Goal: Information Seeking & Learning: Find specific fact

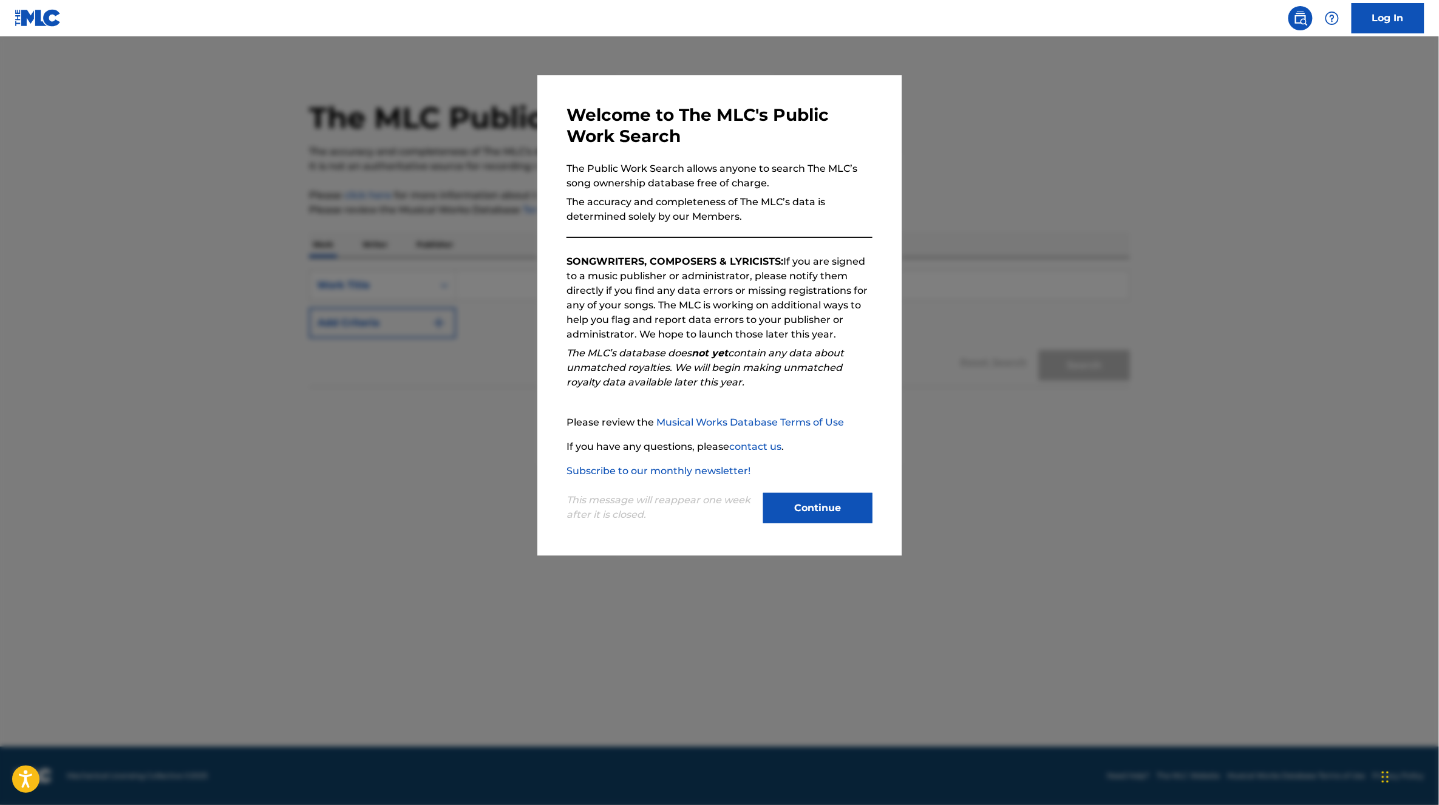
drag, startPoint x: 818, startPoint y: 508, endPoint x: 787, endPoint y: 493, distance: 34.5
click at [817, 508] on button "Continue" at bounding box center [817, 508] width 109 height 30
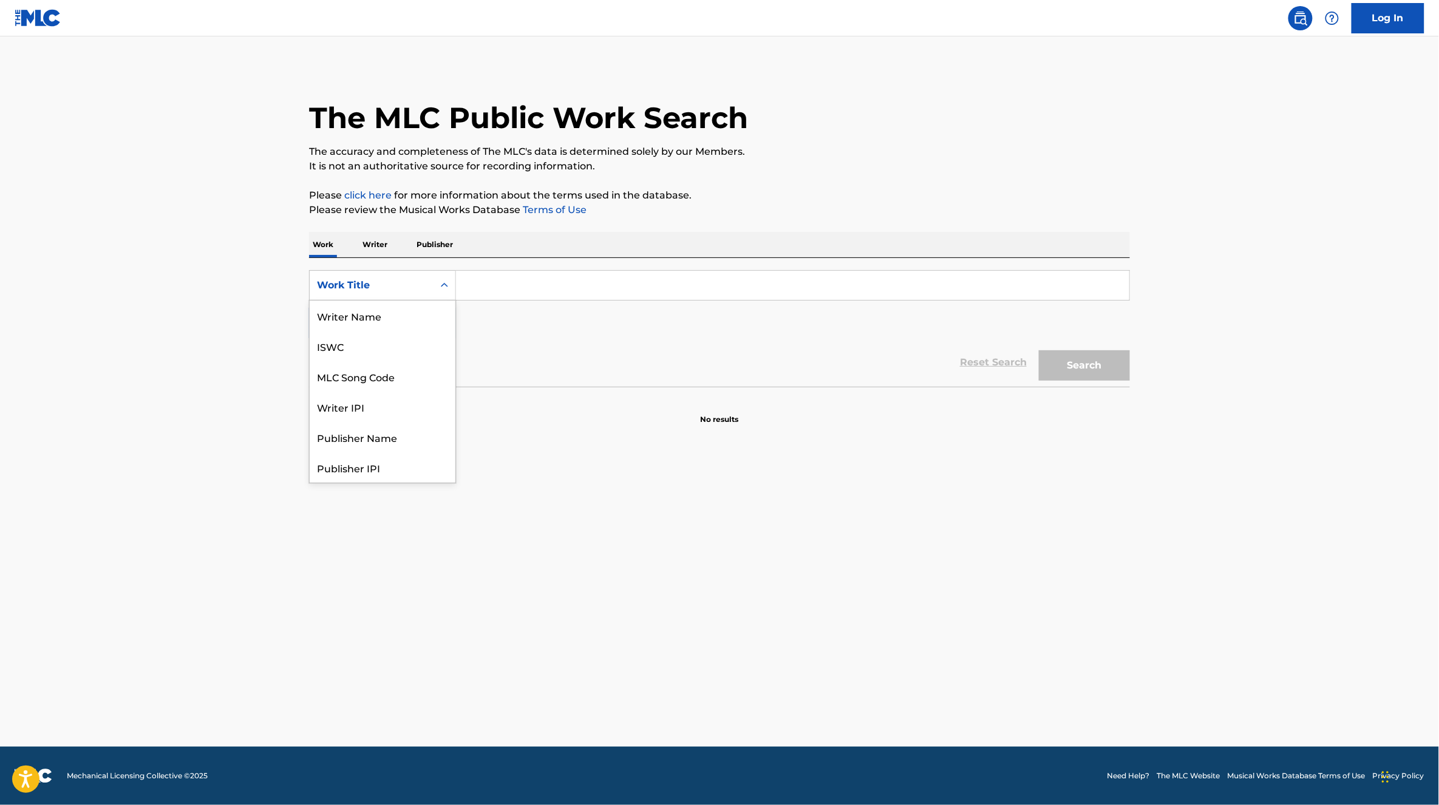
click at [346, 283] on div "Work Title" at bounding box center [371, 285] width 109 height 15
click at [392, 326] on div "MLC Song Code" at bounding box center [383, 316] width 146 height 30
click at [489, 293] on input "Search Form" at bounding box center [793, 285] width 674 height 29
paste input "RO25O1"
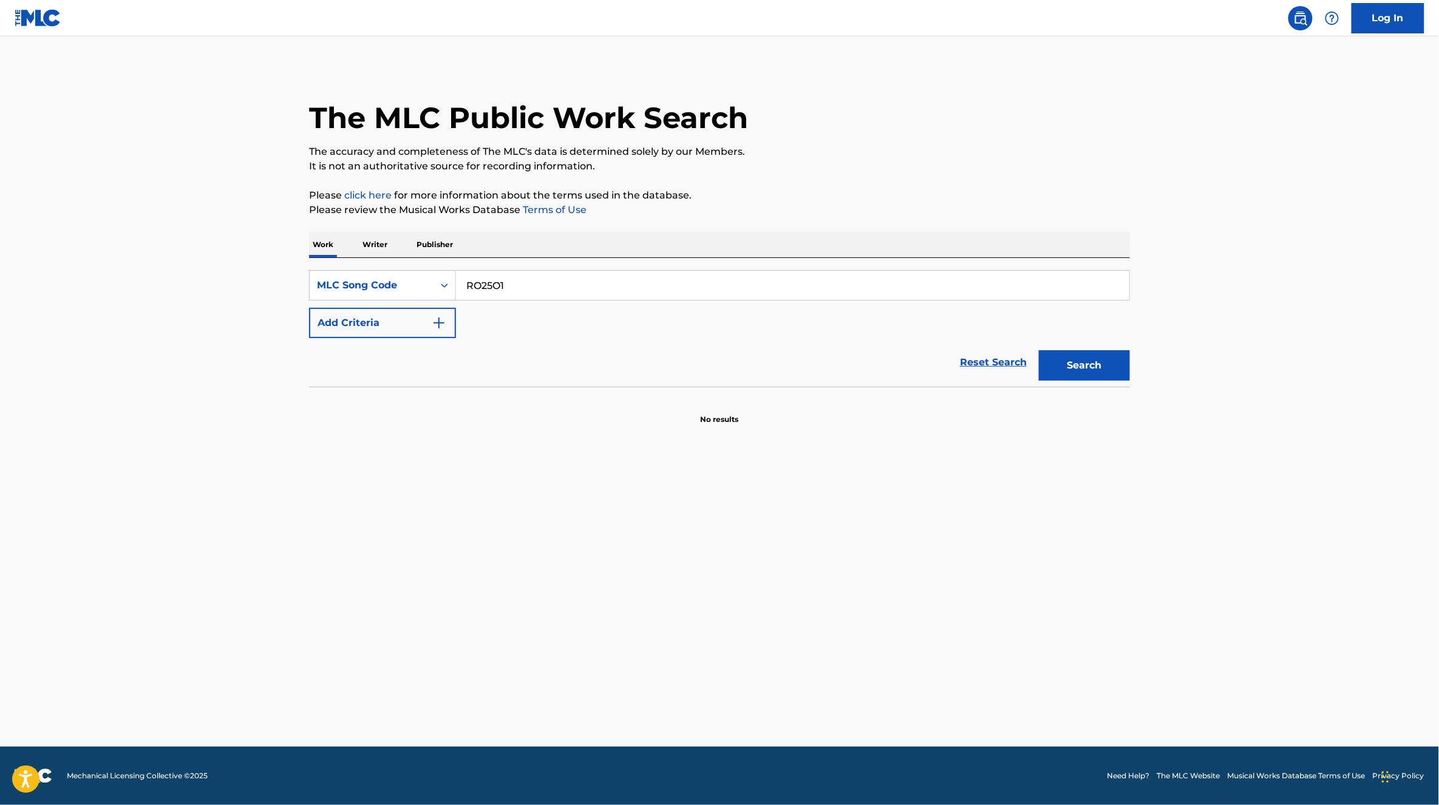
type input "RO25O1"
click at [1090, 373] on button "Search" at bounding box center [1084, 365] width 91 height 30
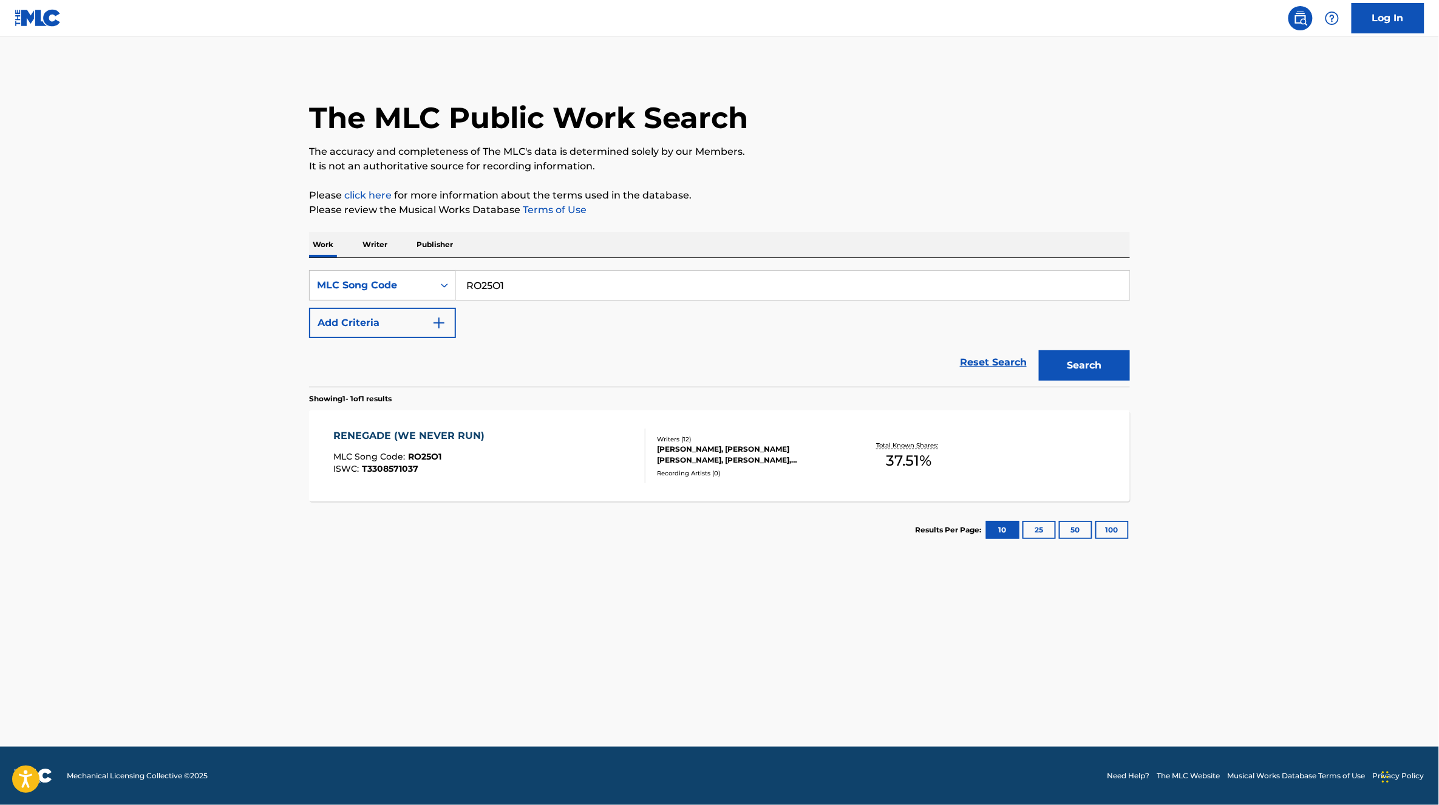
click at [834, 477] on div "Recording Artists ( 0 )" at bounding box center [748, 473] width 183 height 9
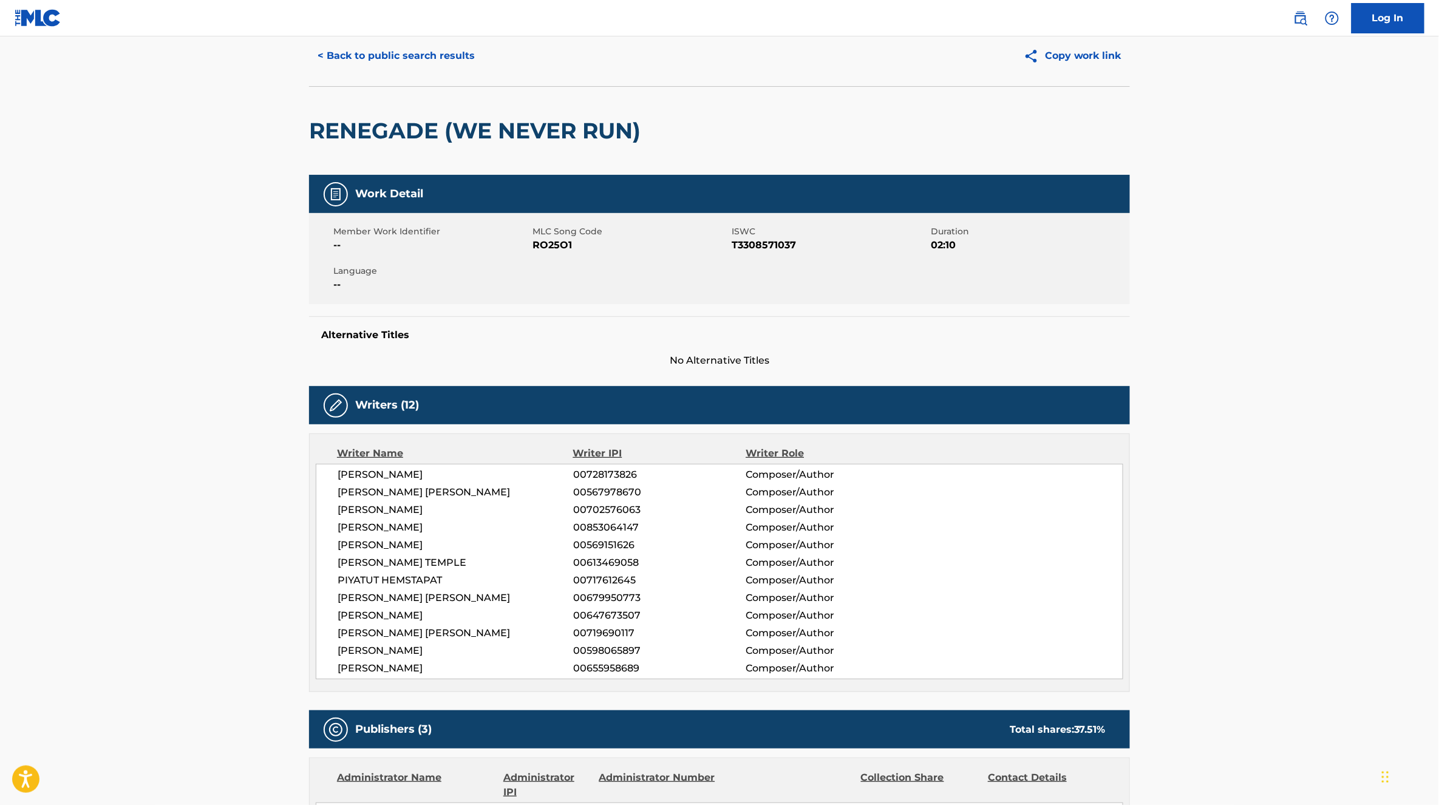
scroll to position [39, 0]
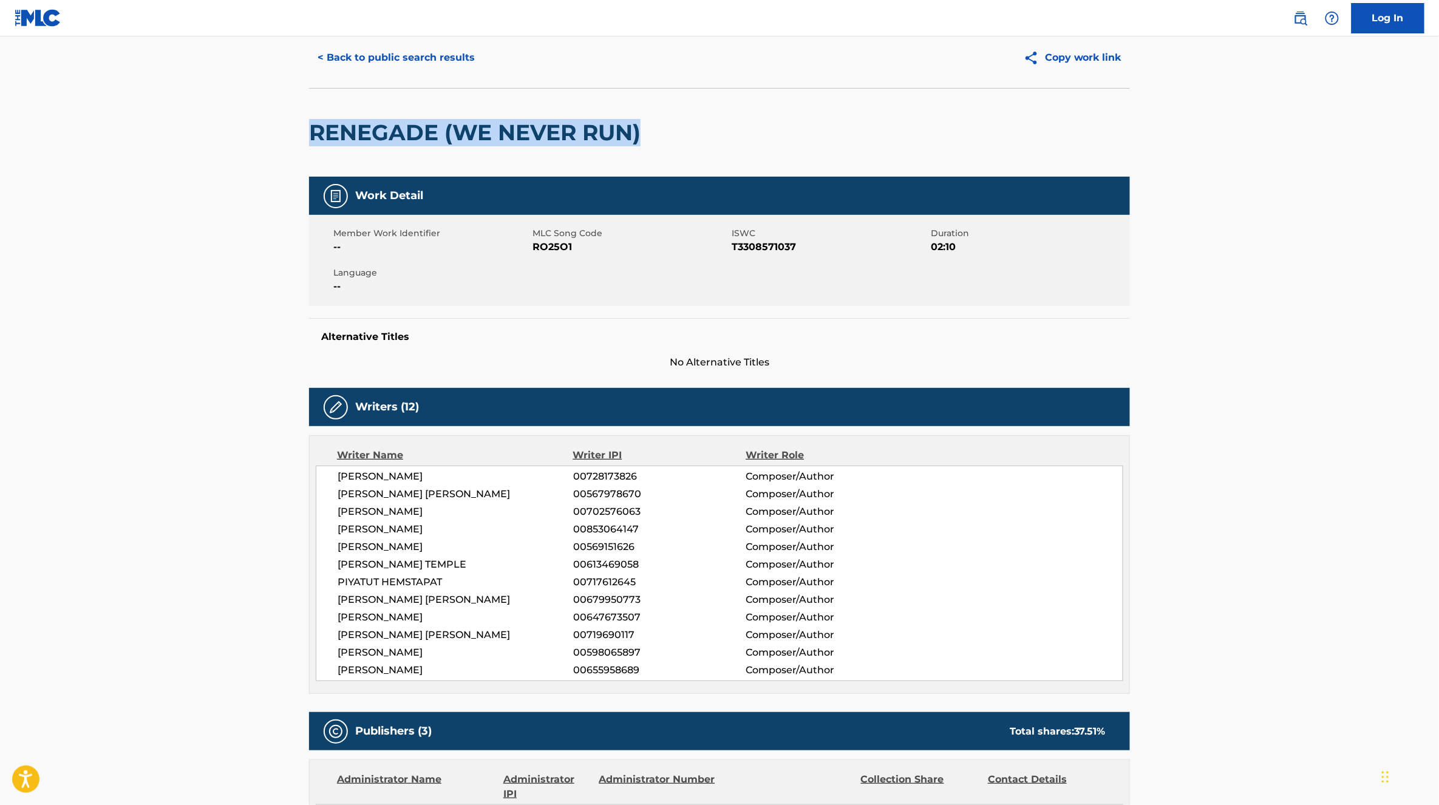
drag, startPoint x: 658, startPoint y: 132, endPoint x: 330, endPoint y: 117, distance: 327.7
click at [330, 117] on div "RENEGADE (WE NEVER RUN)" at bounding box center [719, 132] width 821 height 89
copy h2 "RENEGADE (WE NEVER RUN)"
click at [364, 63] on button "< Back to public search results" at bounding box center [396, 58] width 174 height 30
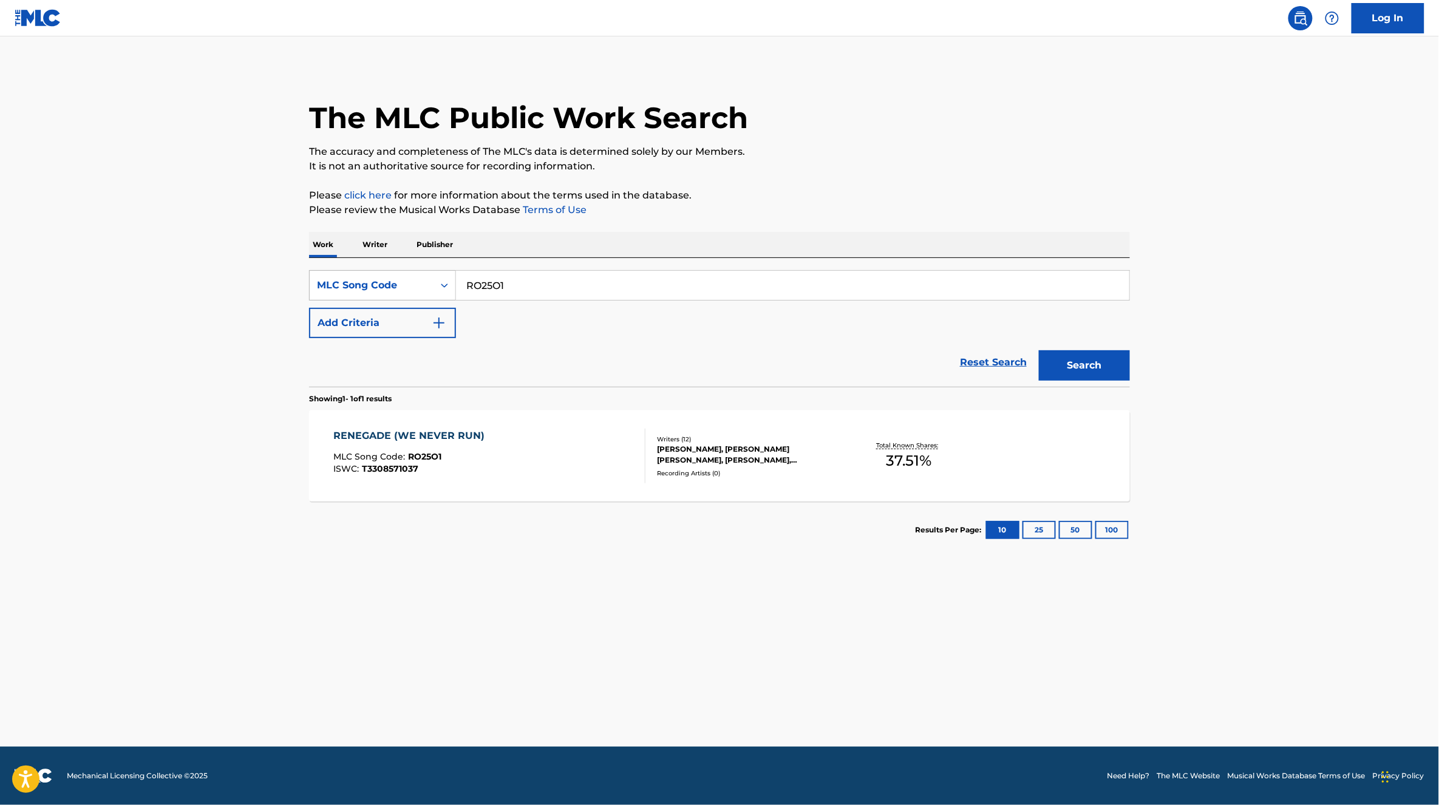
click at [423, 287] on div "MLC Song Code" at bounding box center [371, 285] width 109 height 15
click at [389, 318] on div "Work Title" at bounding box center [383, 316] width 146 height 30
click at [513, 279] on input "Search Form" at bounding box center [793, 285] width 674 height 29
paste input "RENEGADE (WE NEVER RUN)"
type input "RENEGADE (WE NEVER RUN)"
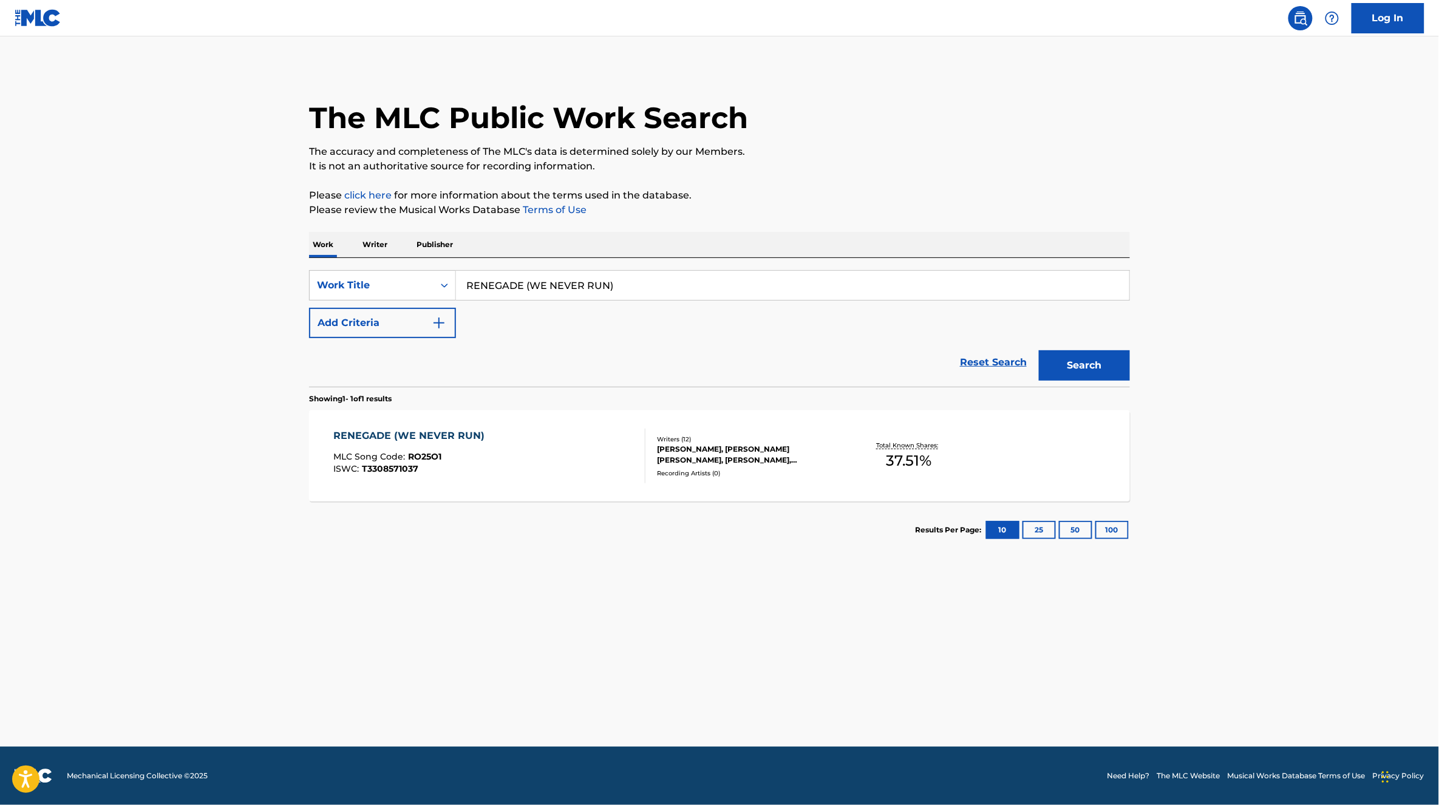
click at [1084, 369] on button "Search" at bounding box center [1084, 365] width 91 height 30
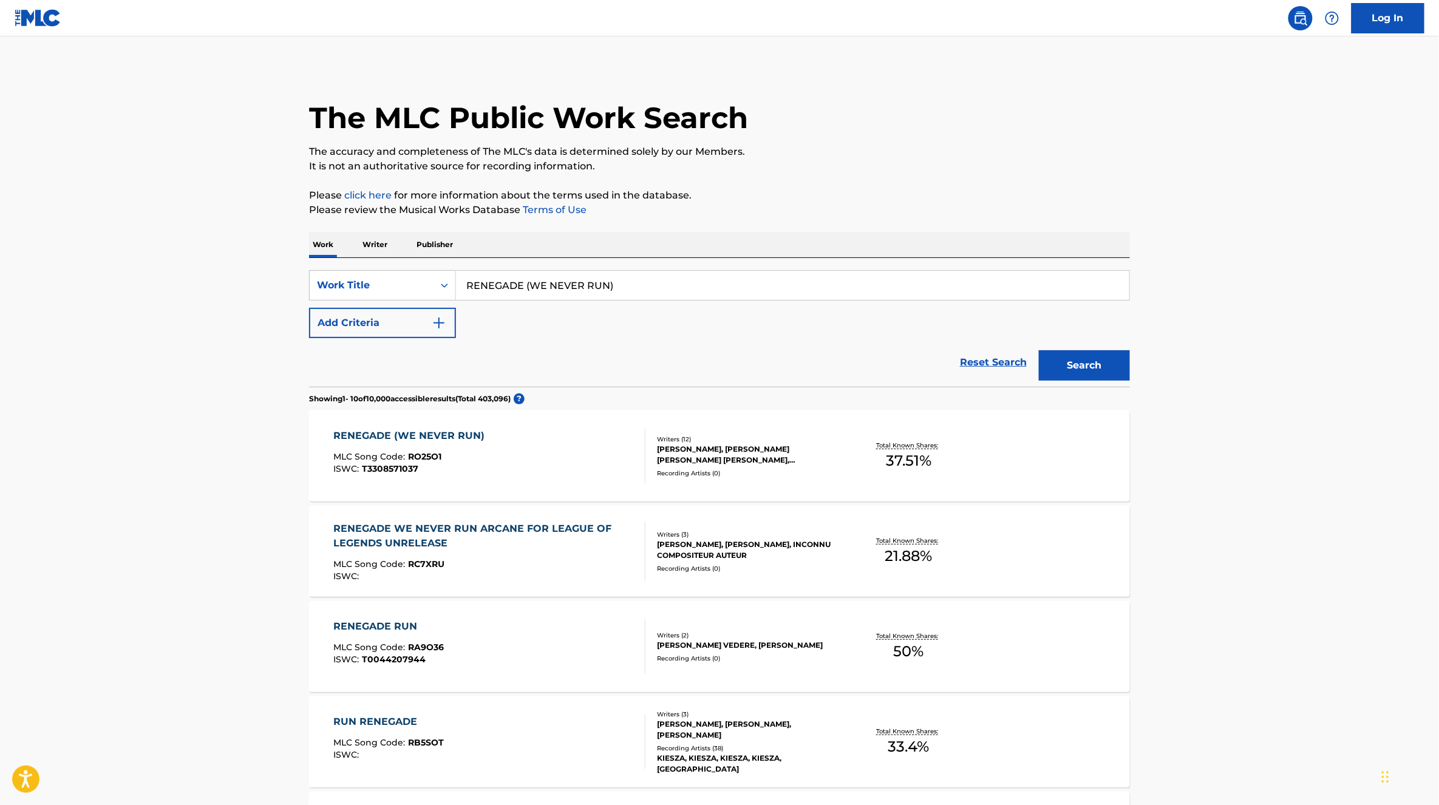
click at [601, 539] on div "RENEGADE WE NEVER RUN ARCANE FOR LEAGUE OF LEGENDS UNRELEASE" at bounding box center [485, 536] width 302 height 29
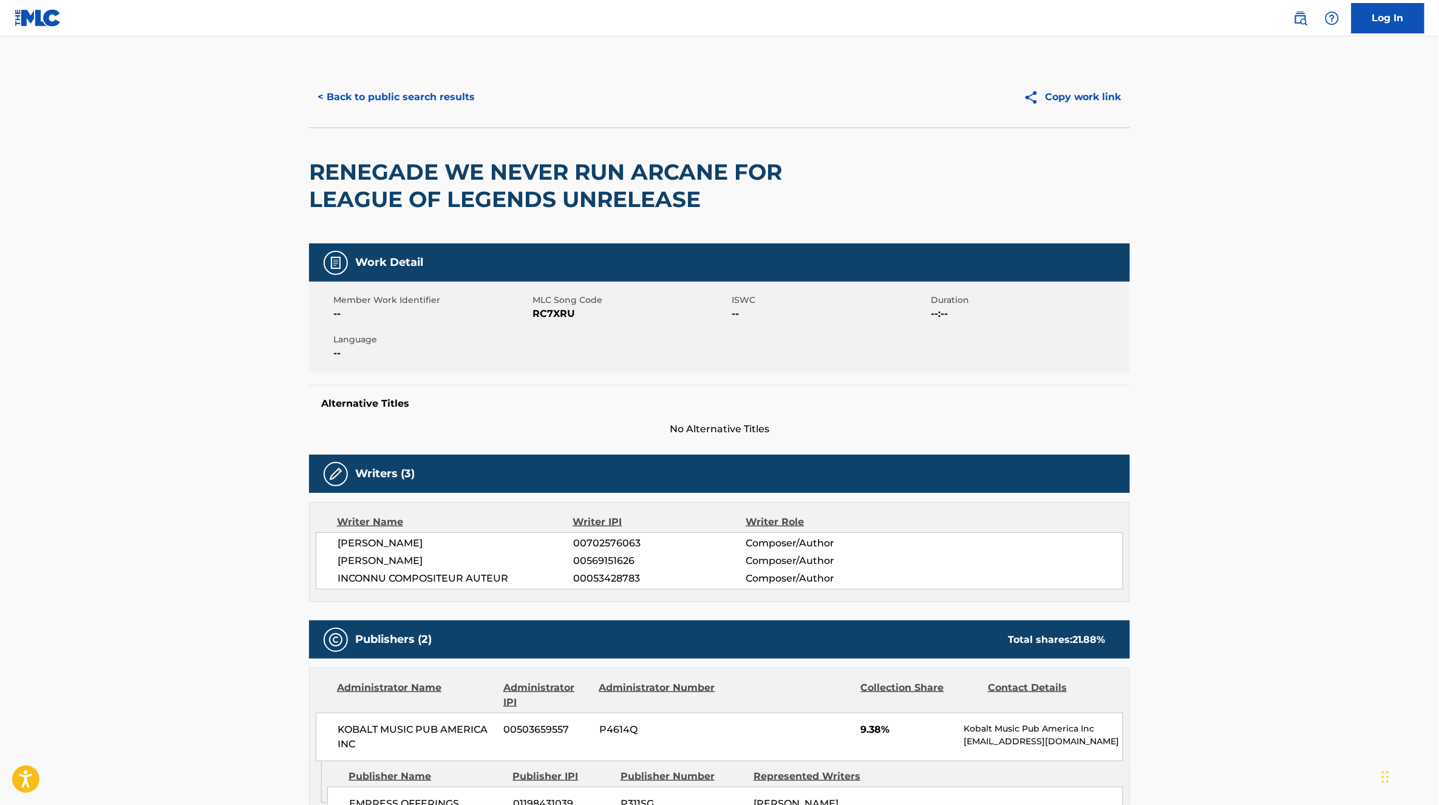
click at [422, 101] on button "< Back to public search results" at bounding box center [396, 97] width 174 height 30
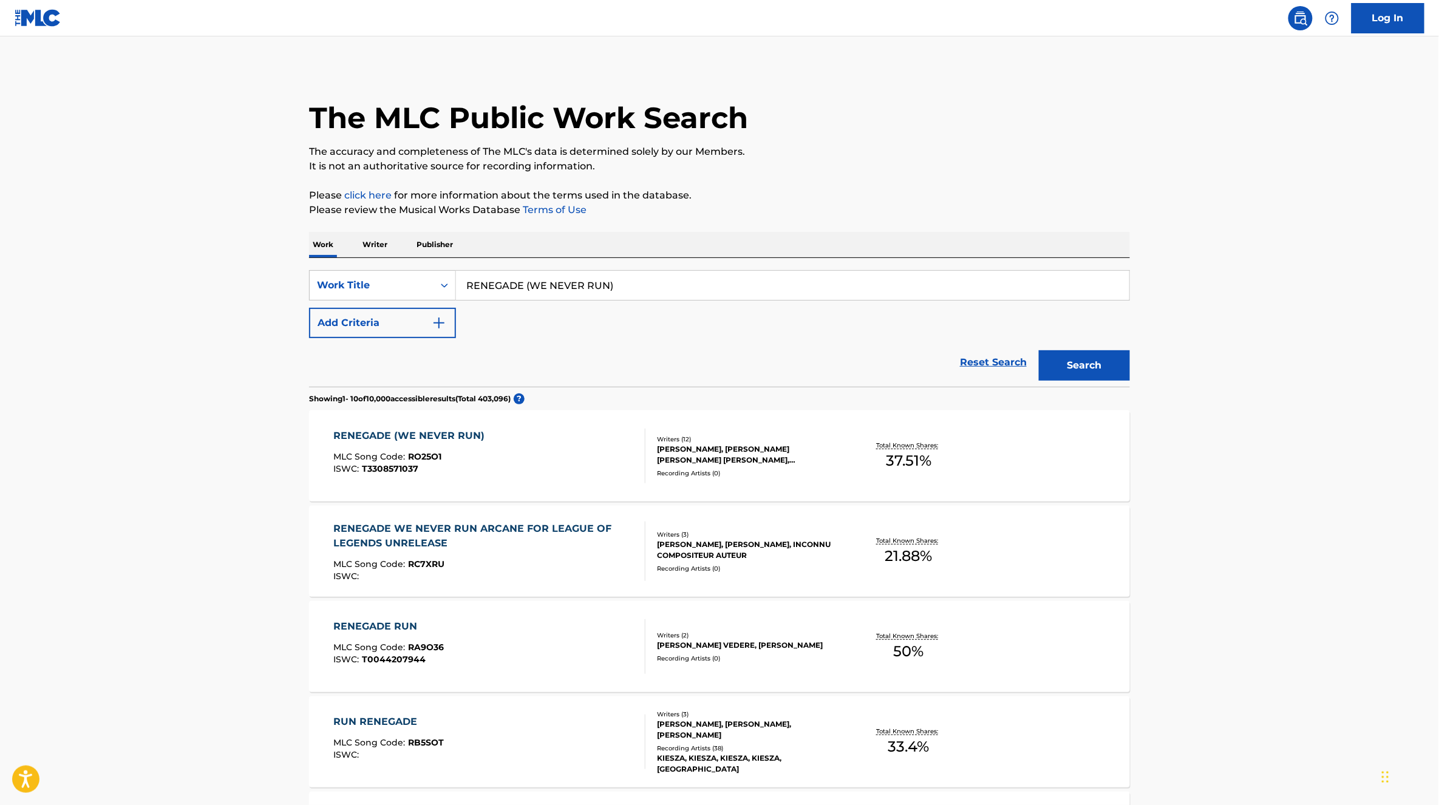
click at [541, 440] on div "RENEGADE (WE NEVER RUN) MLC Song Code : RO25O1 ISWC : T3308571037" at bounding box center [490, 456] width 312 height 55
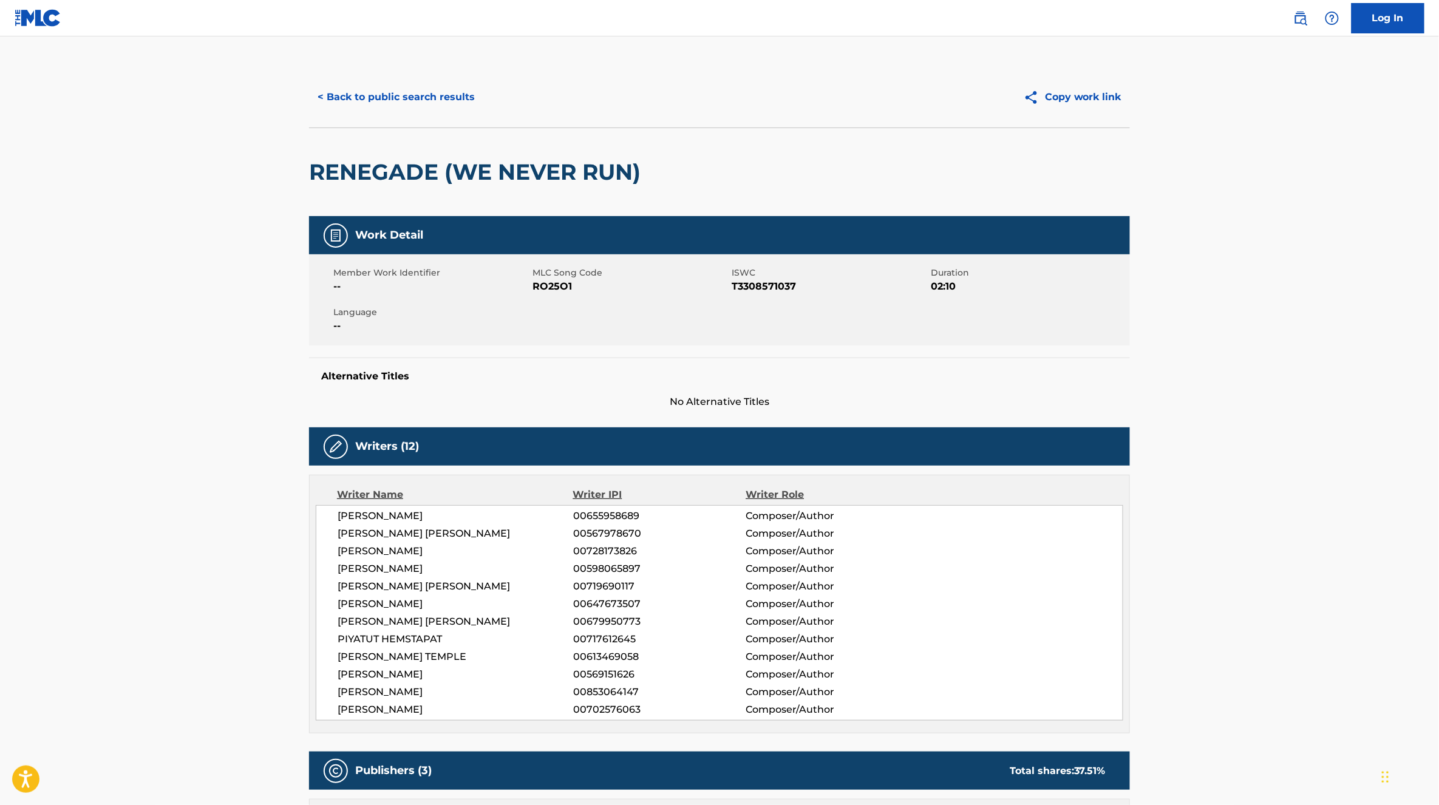
click at [1403, 20] on link "Log In" at bounding box center [1388, 18] width 73 height 30
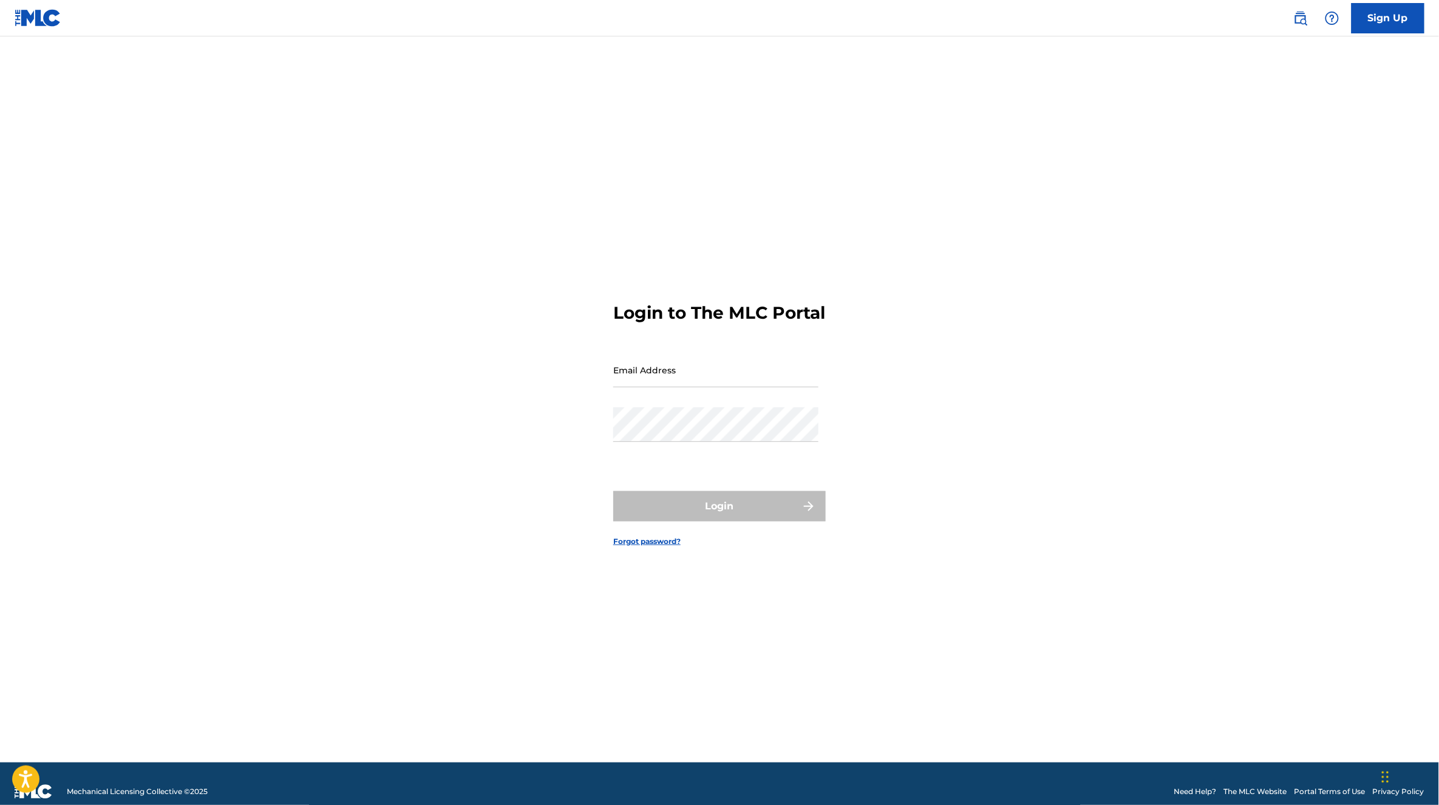
click at [686, 377] on input "Email Address" at bounding box center [715, 370] width 205 height 35
type input "[EMAIL_ADDRESS][DOMAIN_NAME]"
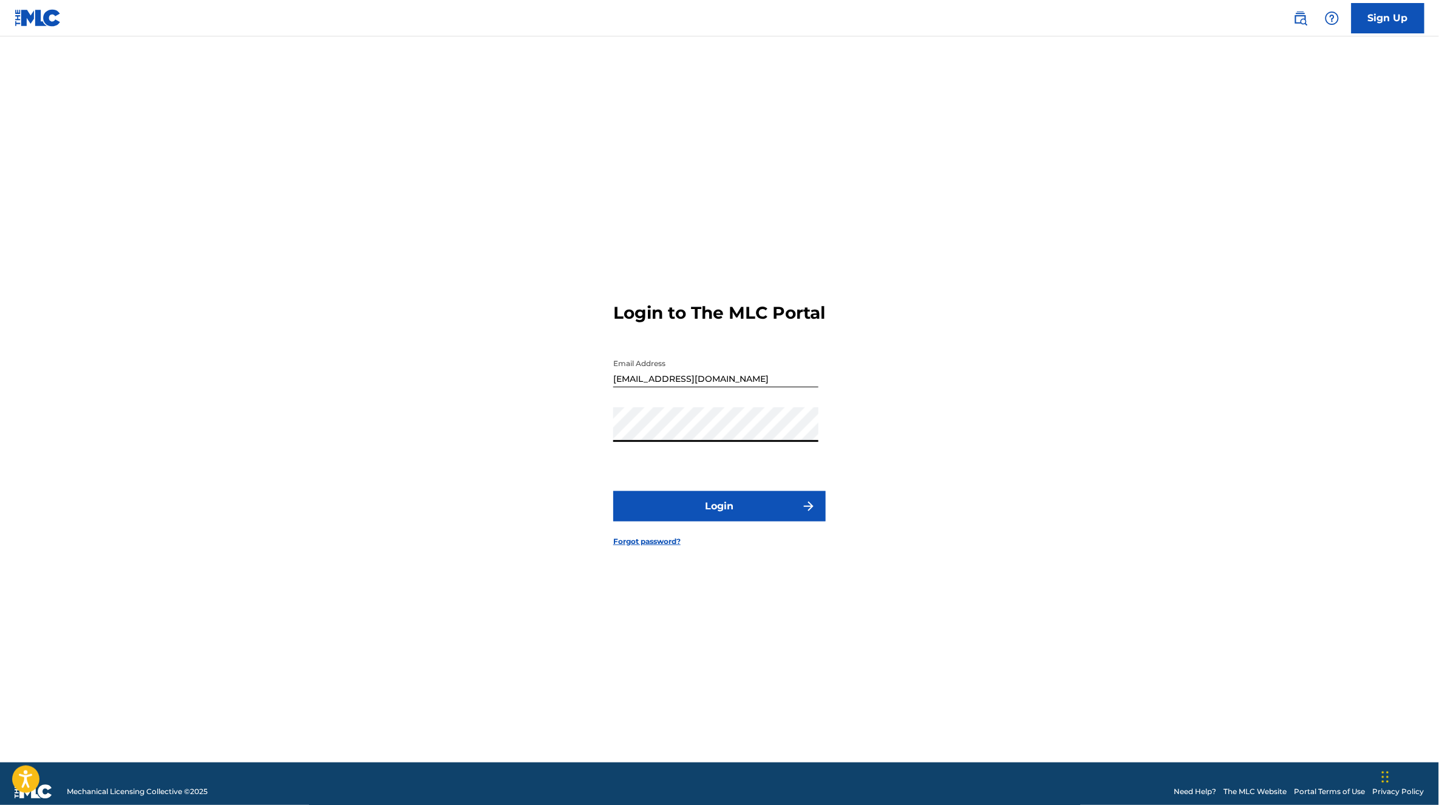
click at [613, 491] on button "Login" at bounding box center [719, 506] width 213 height 30
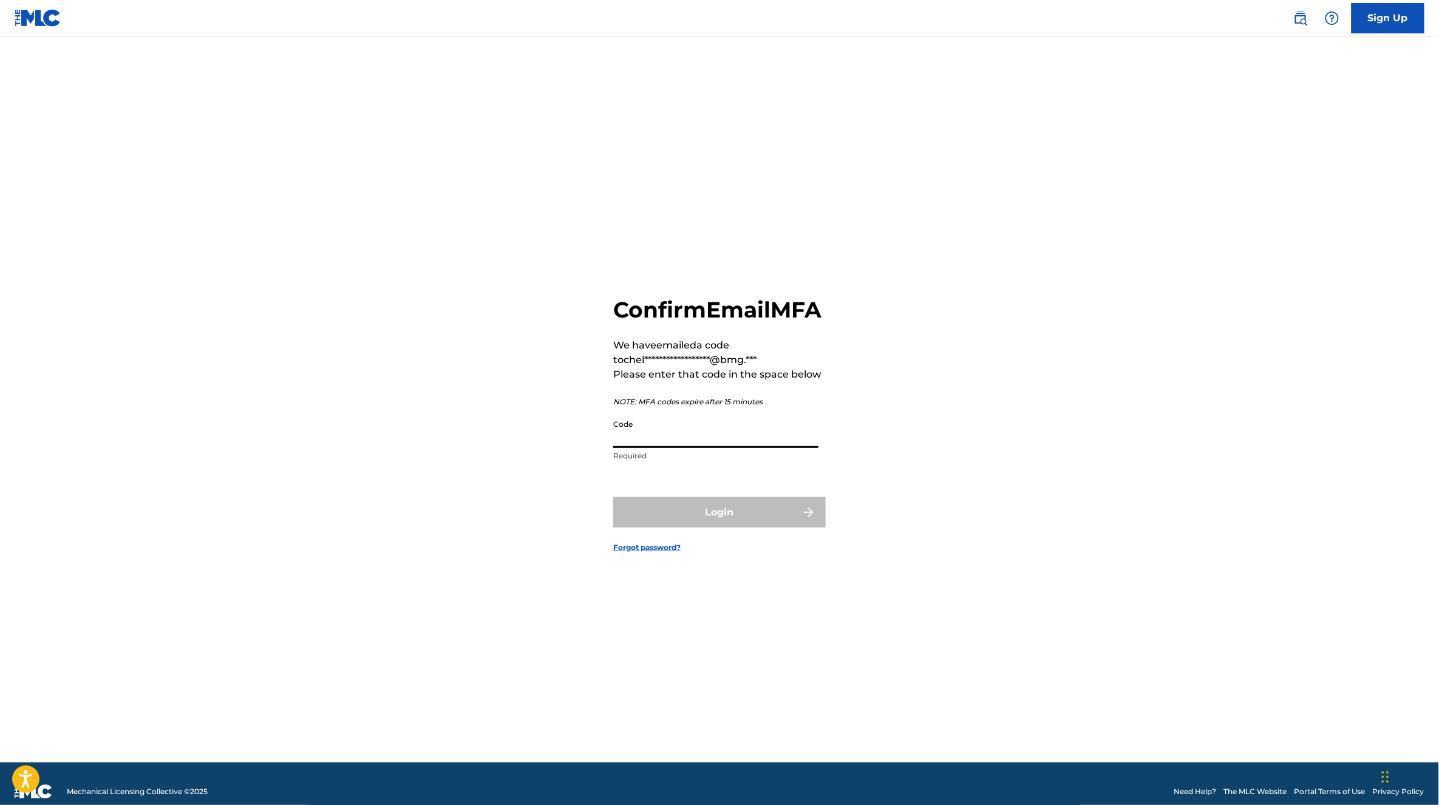
click at [636, 441] on input "Code" at bounding box center [715, 431] width 205 height 35
paste input "908757"
type input "908757"
click at [694, 528] on button "Login" at bounding box center [719, 512] width 213 height 30
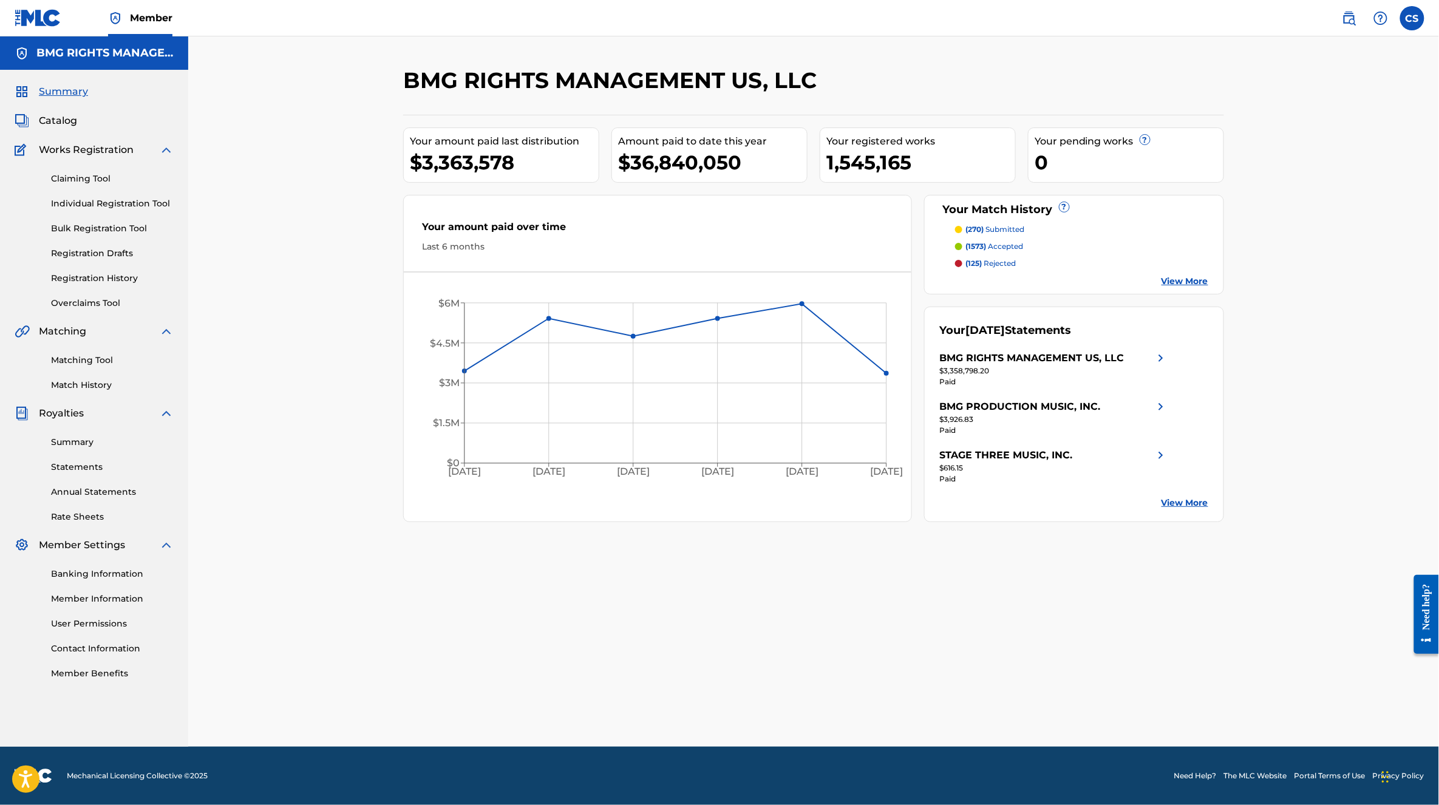
click at [69, 126] on span "Catalog" at bounding box center [58, 121] width 38 height 15
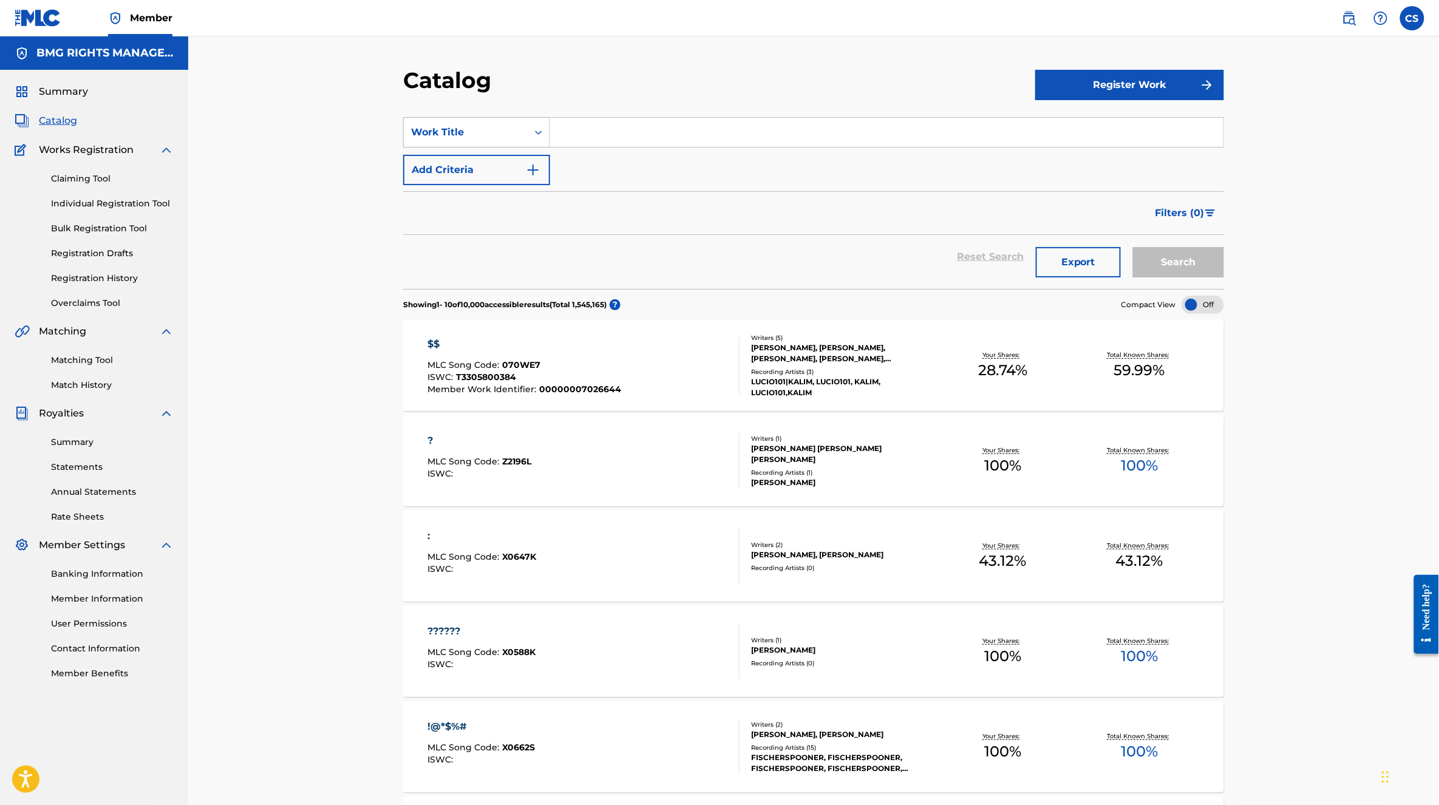
click at [507, 130] on div "Work Title" at bounding box center [465, 132] width 109 height 15
click at [345, 308] on div "Catalog Register Work SearchWithCriteriad5abea81-8d73-4320-be63-f0512c90b360 Wo…" at bounding box center [813, 683] width 1251 height 1295
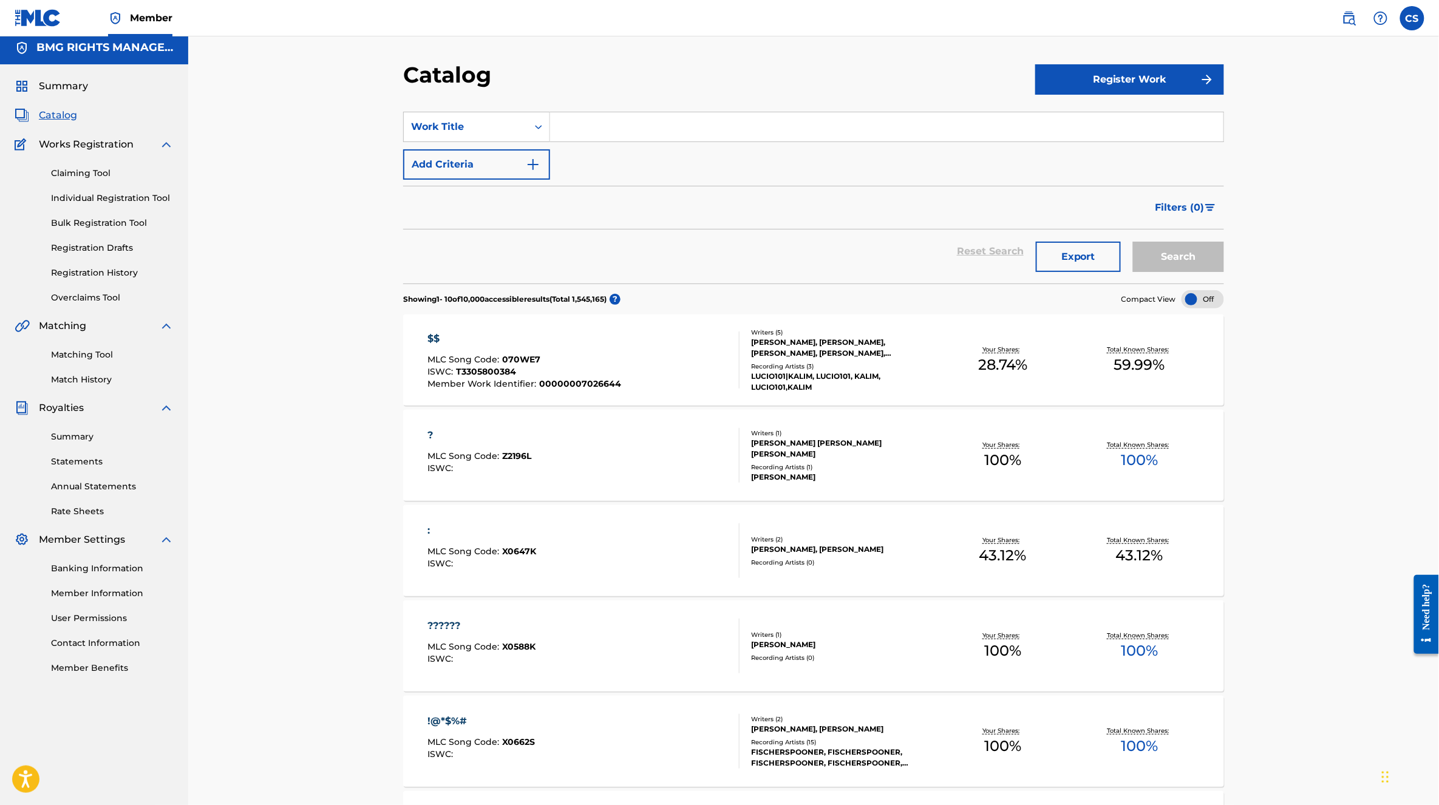
scroll to position [0, 0]
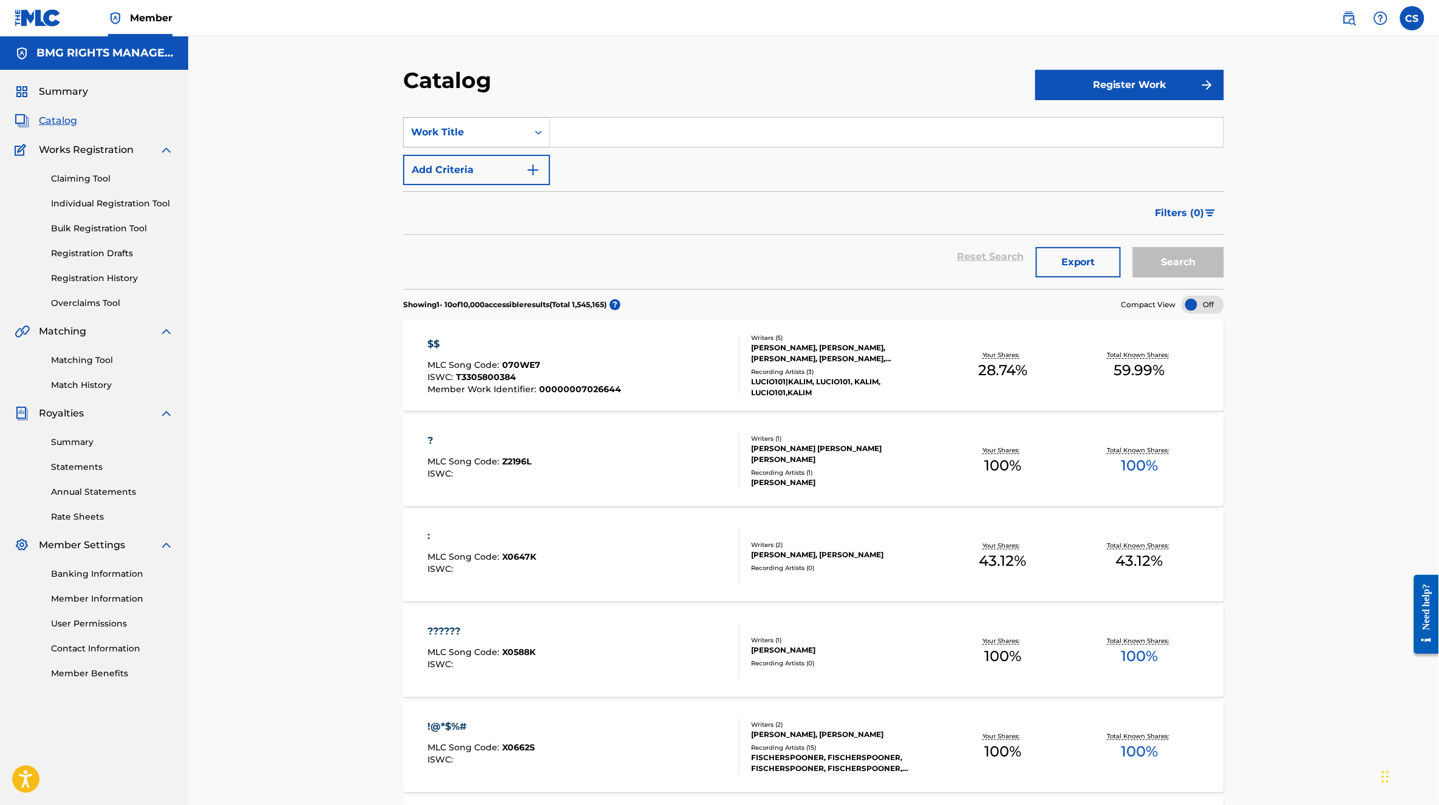
click at [490, 128] on div "Work Title" at bounding box center [465, 132] width 109 height 15
click at [509, 256] on div "MLC Song Code" at bounding box center [477, 254] width 146 height 30
click at [606, 148] on div "SearchWithCriteria33e32e6c-718d-45f6-9a7a-57c349acfb35 MLC Song Code Add Criter…" at bounding box center [813, 151] width 821 height 68
click at [601, 131] on input "Search Form" at bounding box center [887, 132] width 674 height 29
paste input "RO25O1"
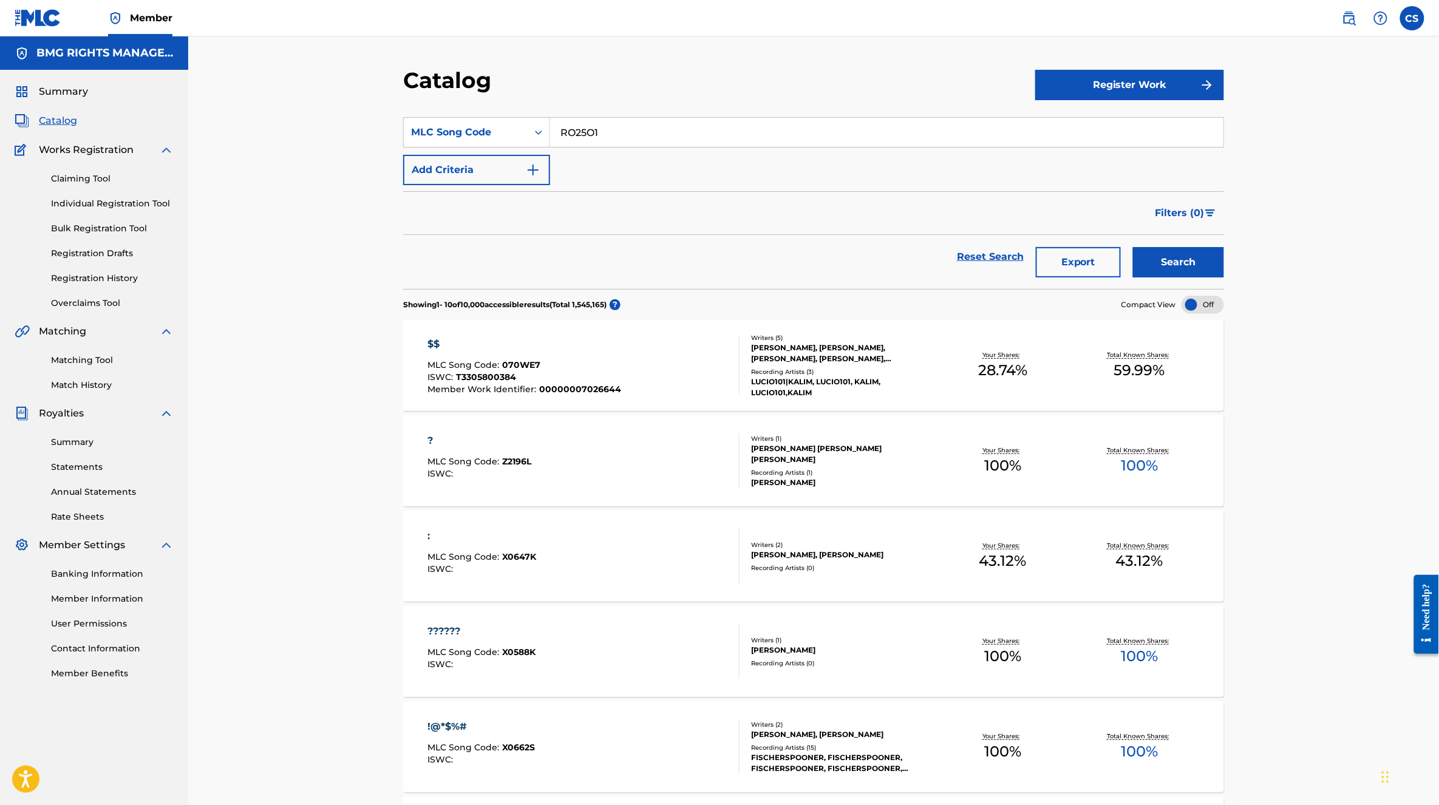
type input "RO25O1"
click at [1210, 261] on button "Search" at bounding box center [1178, 262] width 91 height 30
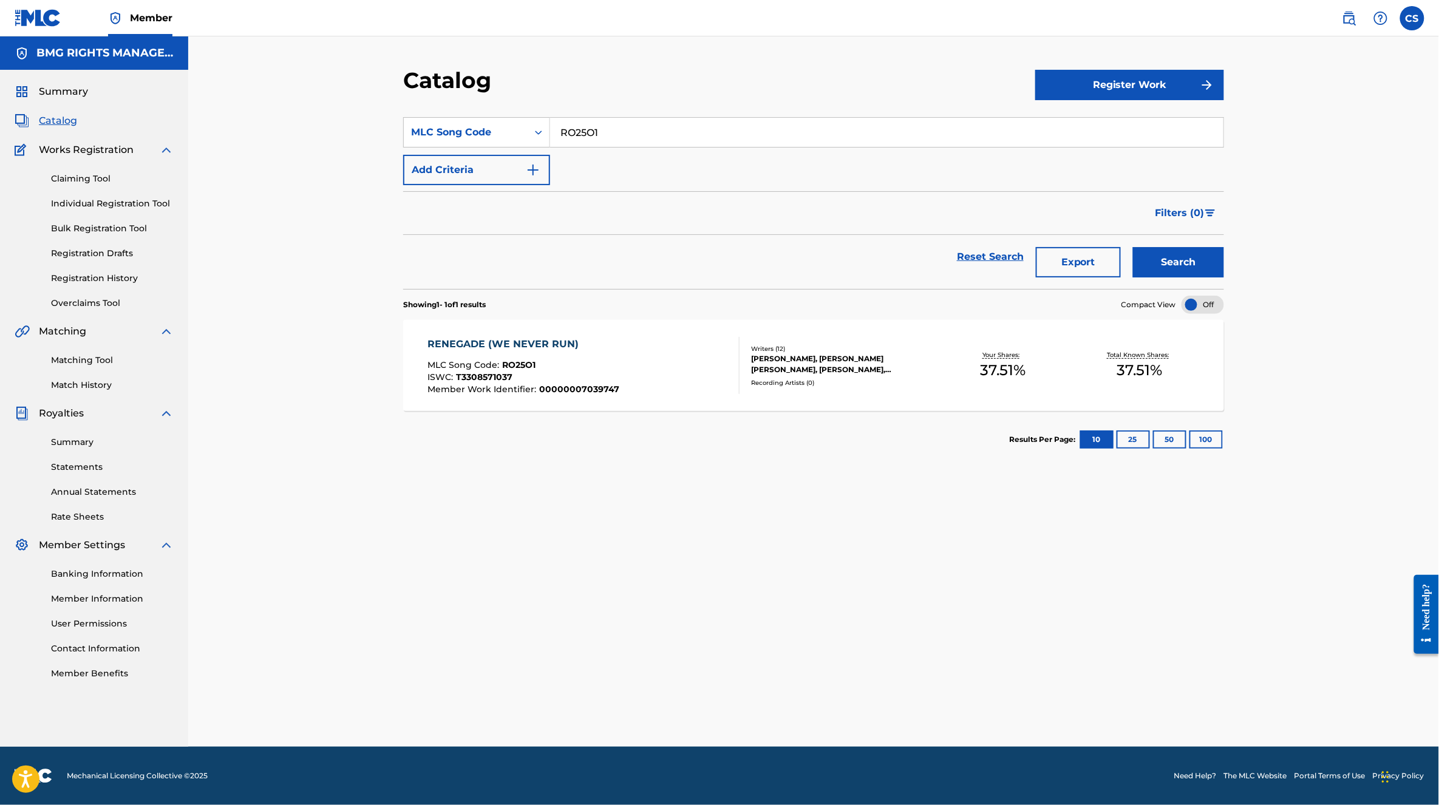
click at [947, 404] on div "RENEGADE (WE NEVER RUN) MLC Song Code : RO25O1 ISWC : T3308571037 Member Work I…" at bounding box center [813, 365] width 821 height 91
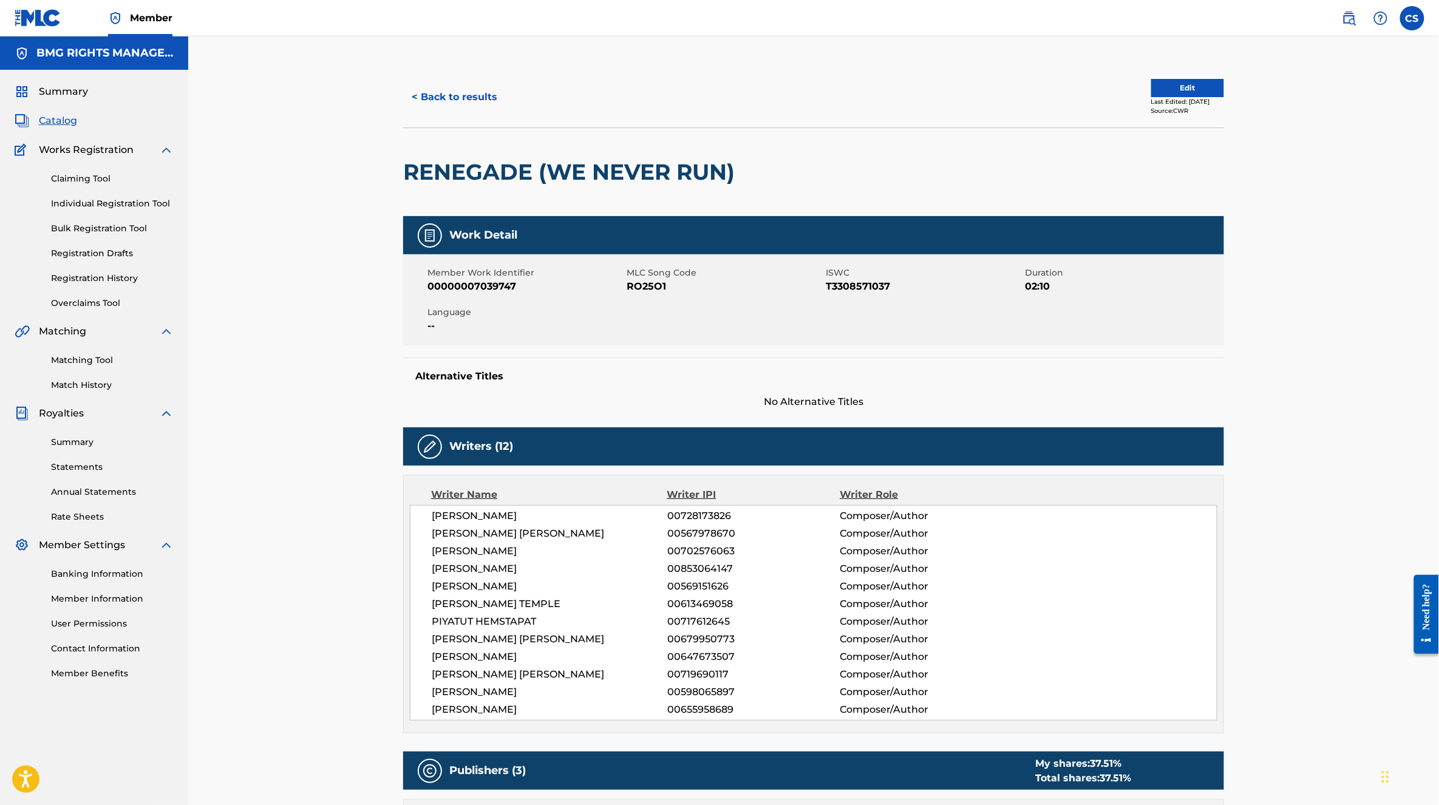
click at [463, 97] on button "< Back to results" at bounding box center [454, 97] width 103 height 30
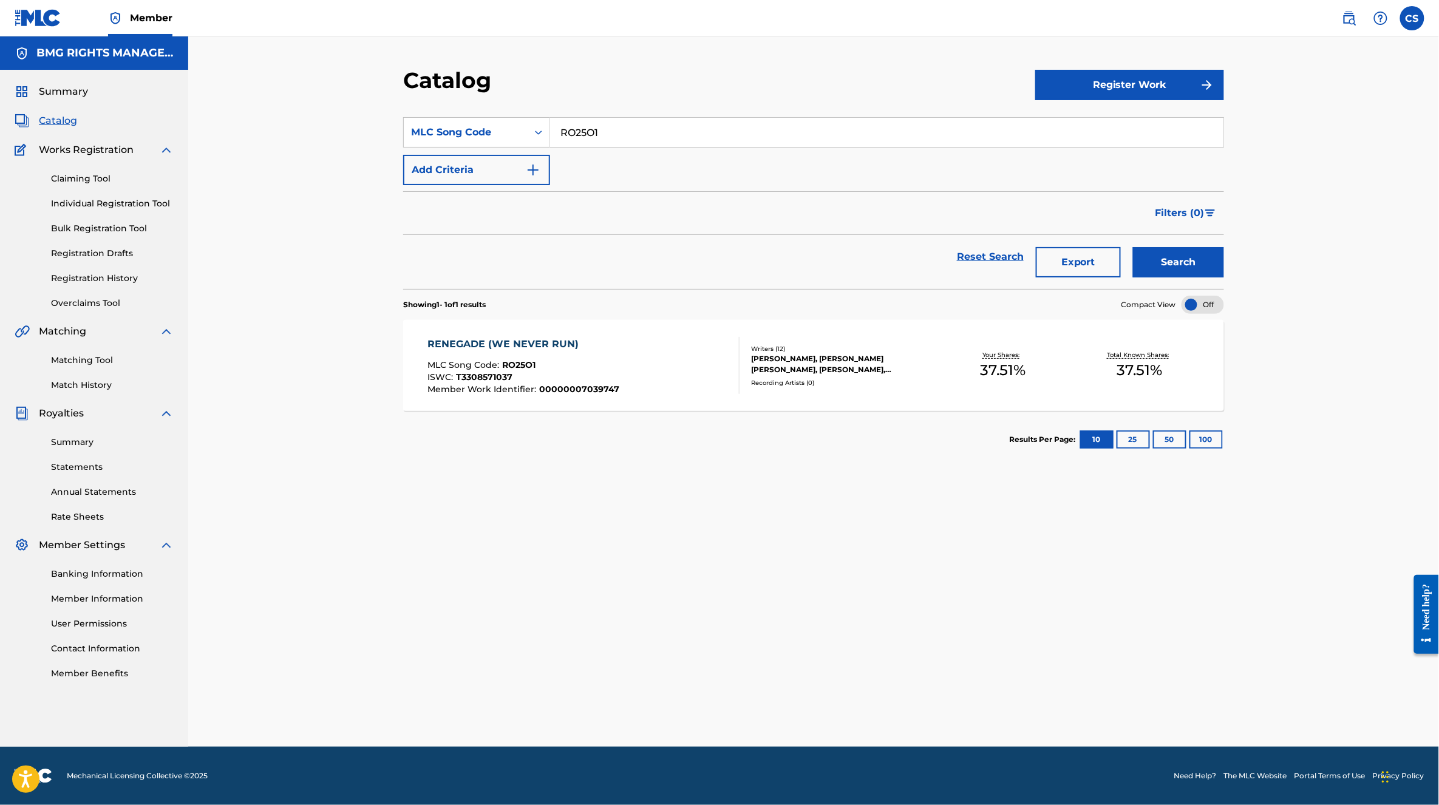
click at [1351, 22] on img at bounding box center [1349, 18] width 15 height 15
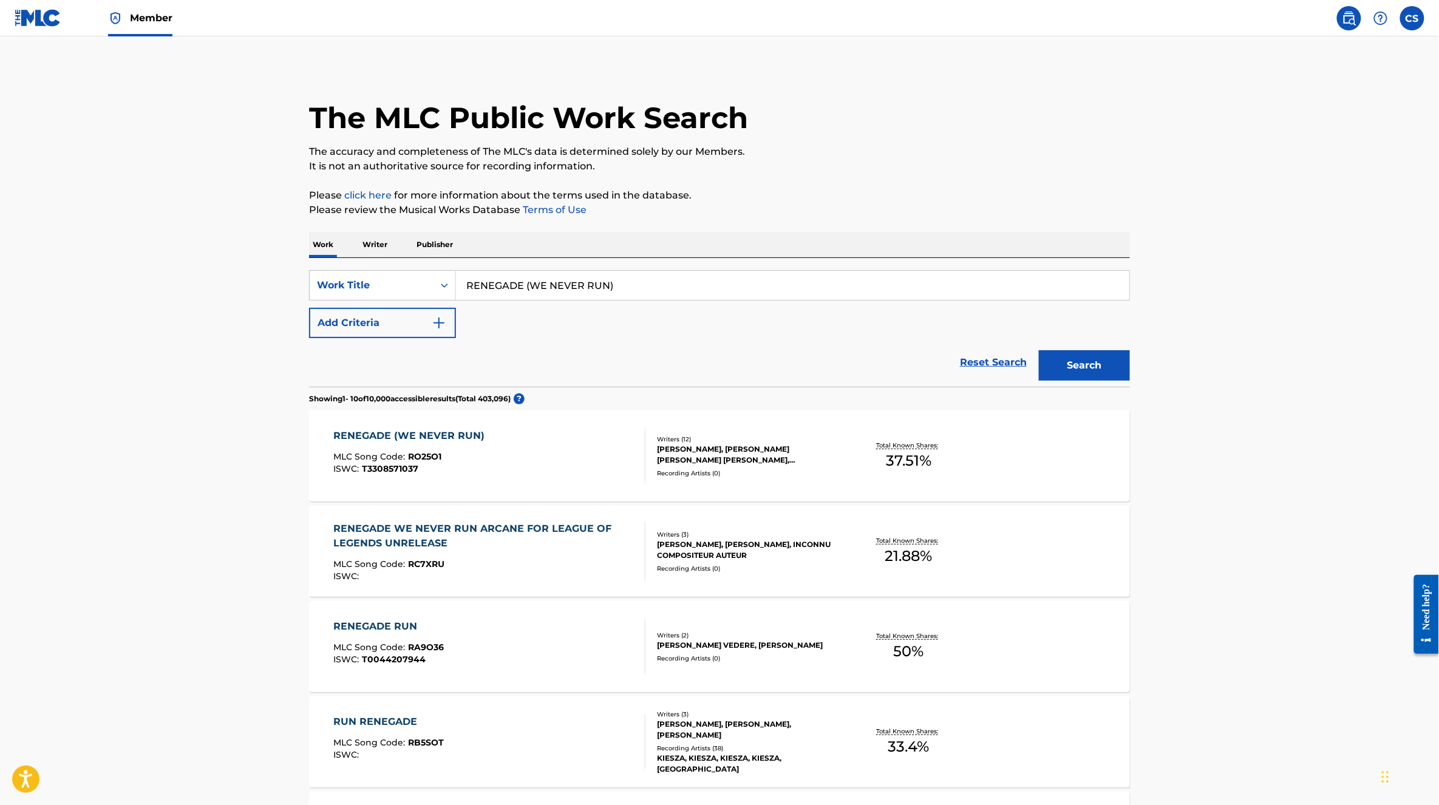
drag, startPoint x: 536, startPoint y: 270, endPoint x: 461, endPoint y: 268, distance: 75.3
click at [461, 268] on div "SearchWithCriteria7c667767-1612-467f-970e-b92957898df1 Work Title RENEGADE (WE …" at bounding box center [719, 322] width 821 height 129
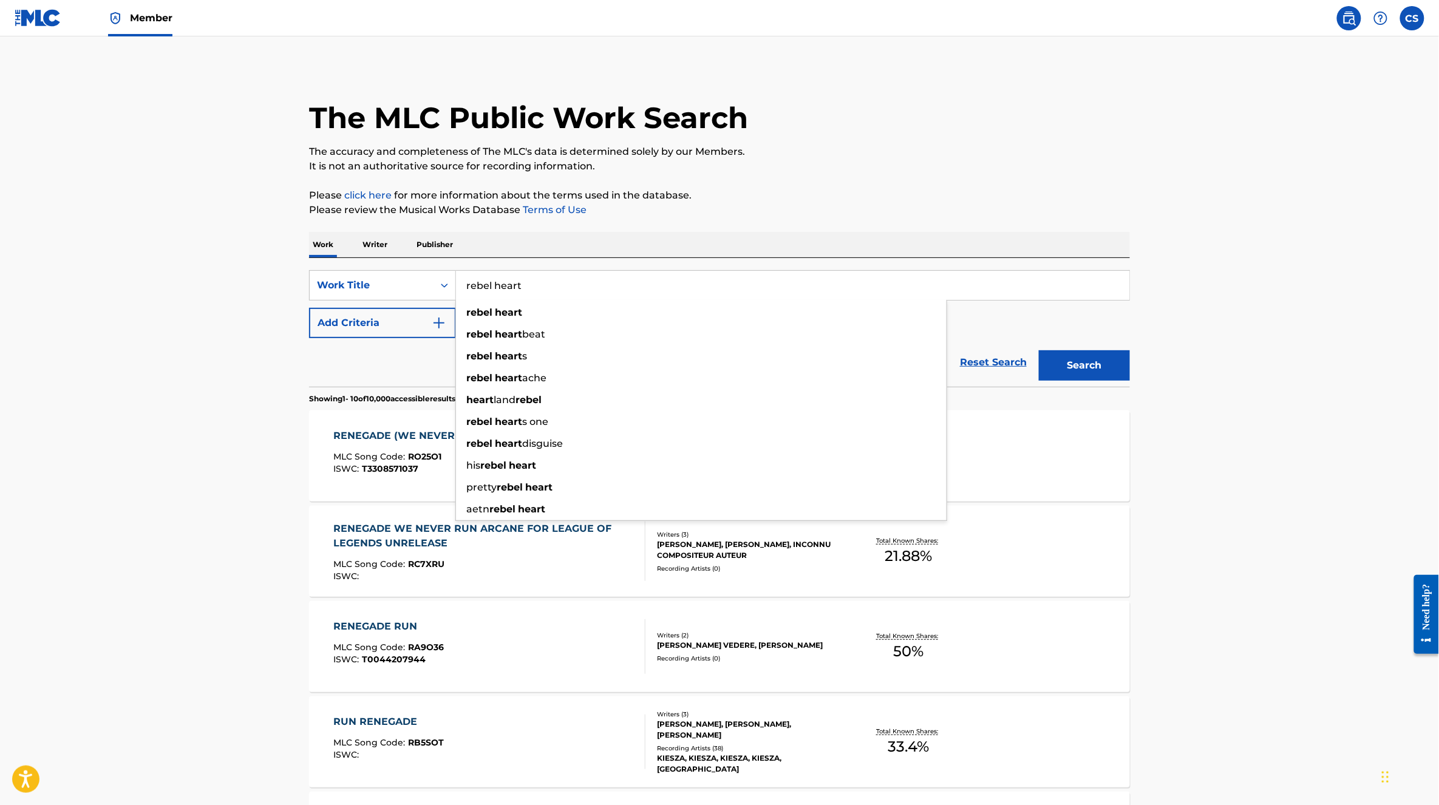
type input "rebel heart"
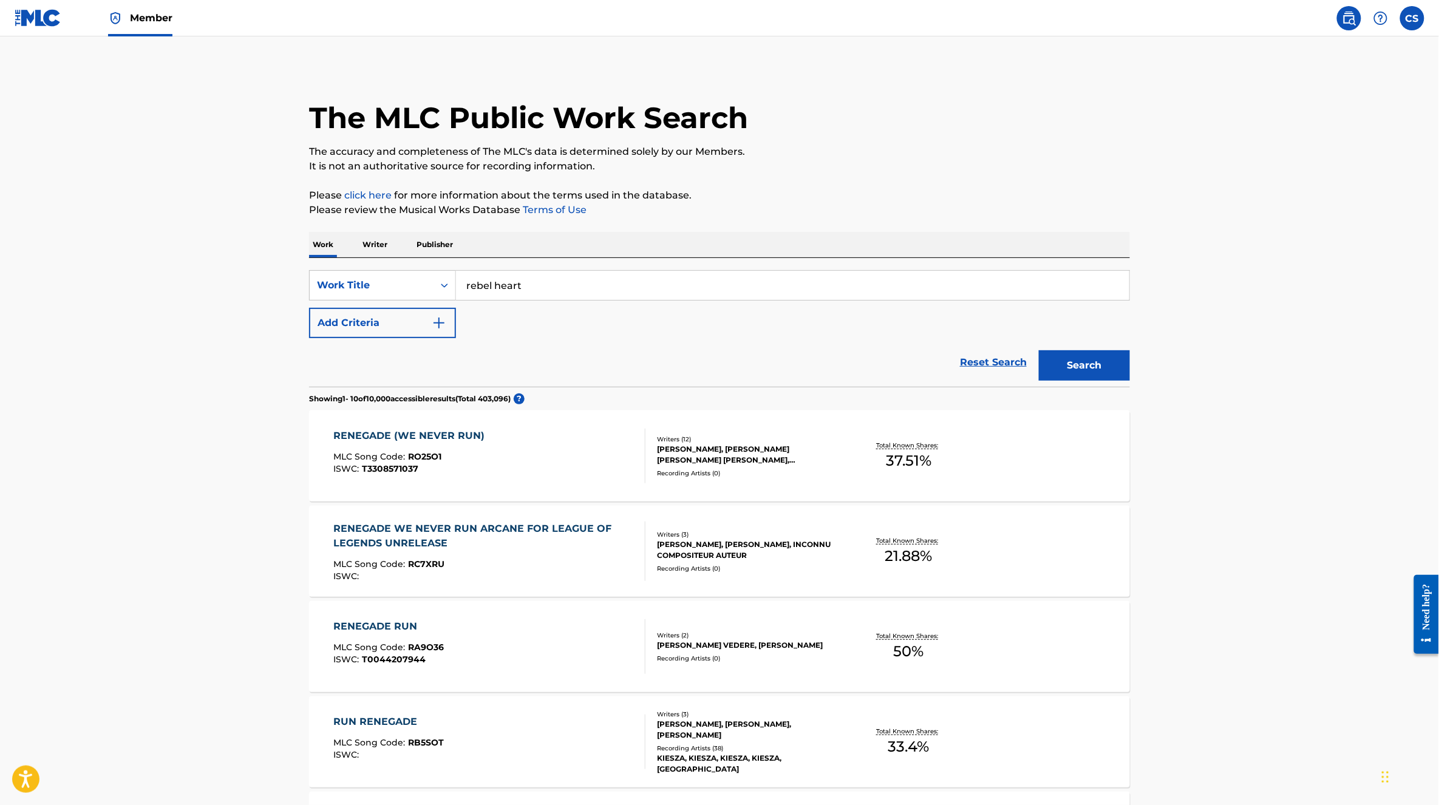
click at [200, 363] on main "The MLC Public Work Search The accuracy and completeness of The MLC's data is d…" at bounding box center [719, 732] width 1439 height 1392
click at [429, 330] on button "Add Criteria" at bounding box center [382, 323] width 147 height 30
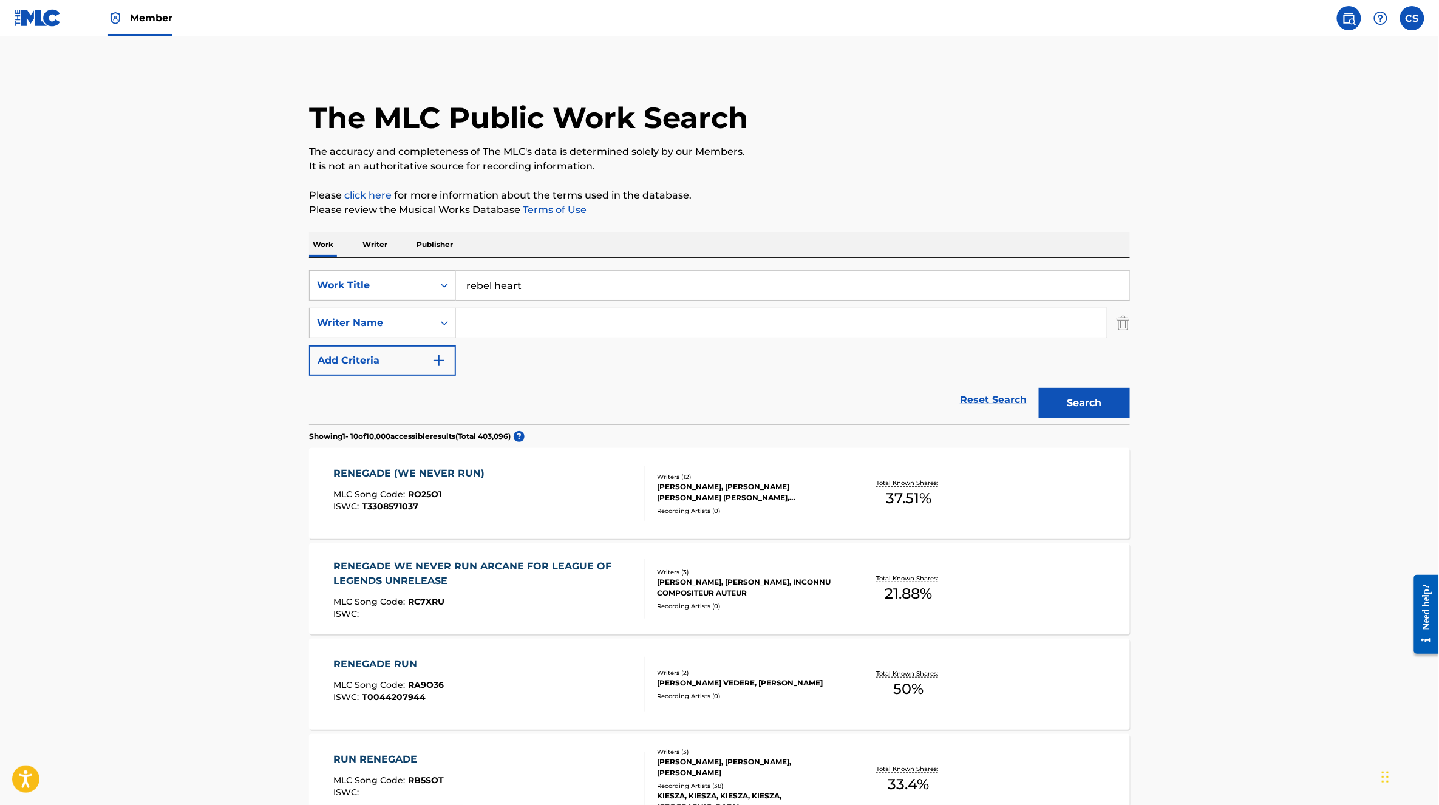
click at [621, 324] on input "Search Form" at bounding box center [781, 323] width 651 height 29
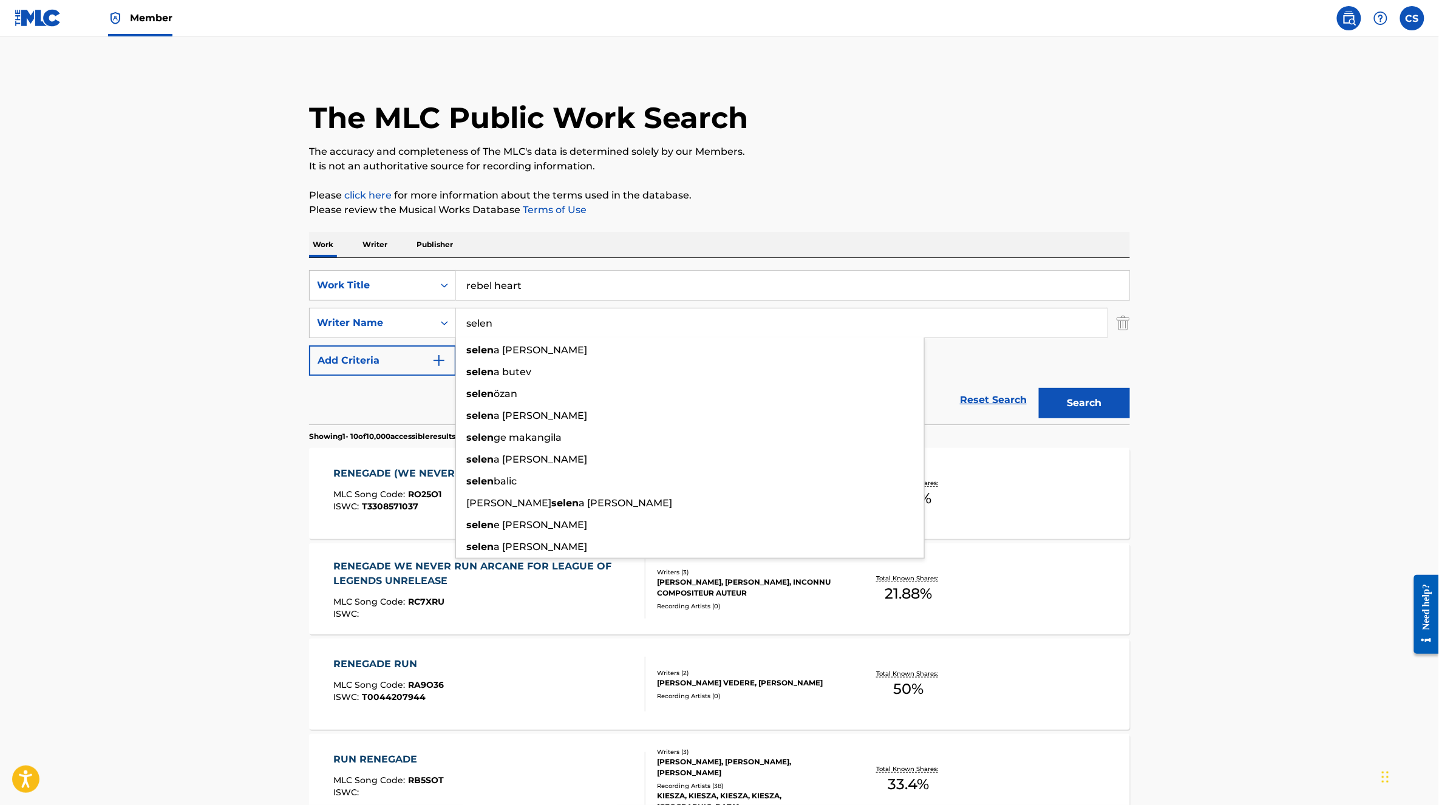
type input "selen"
click at [1039, 388] on button "Search" at bounding box center [1084, 403] width 91 height 30
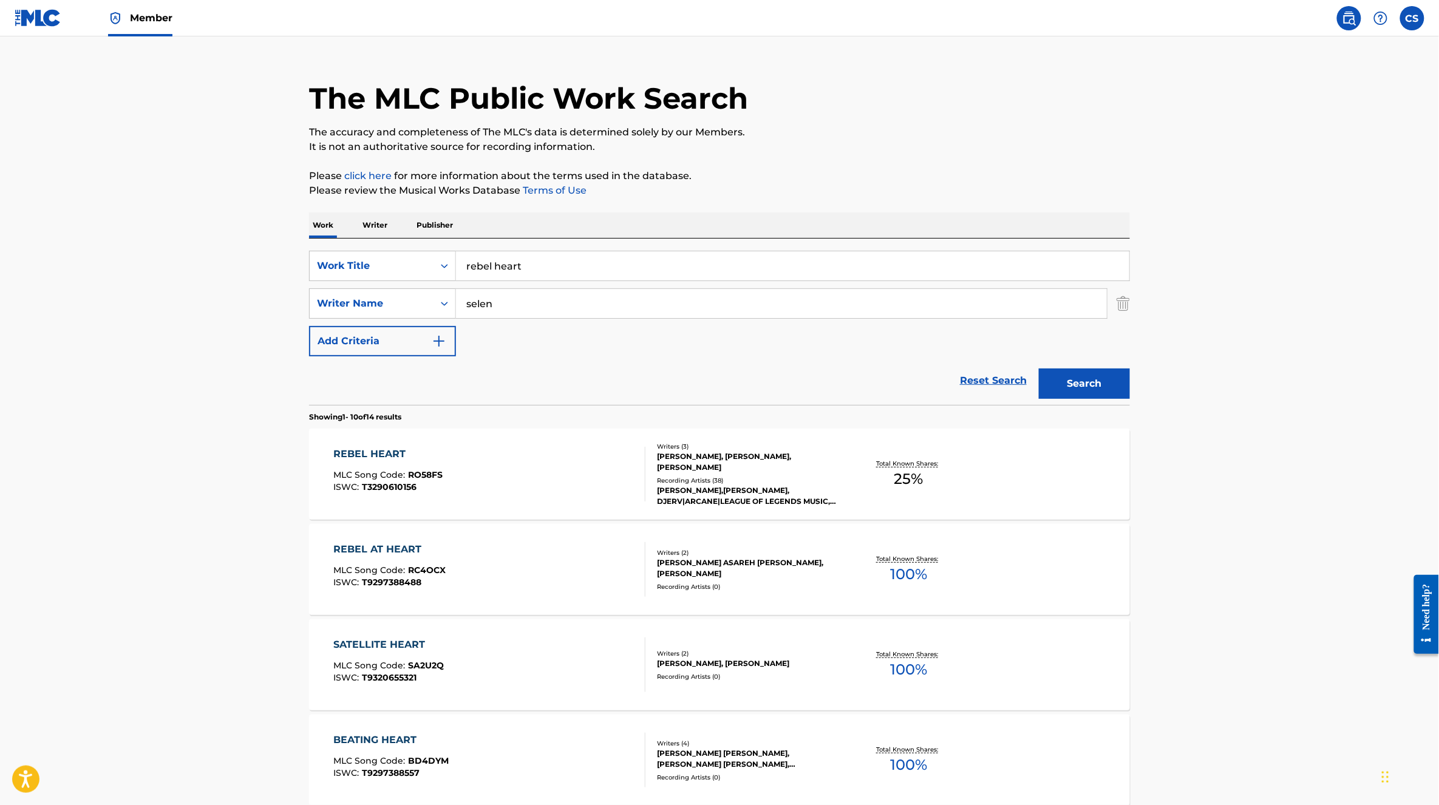
scroll to position [20, 0]
click at [581, 476] on div "REBEL HEART MLC Song Code : RO58FS ISWC : T3290610156" at bounding box center [490, 473] width 312 height 55
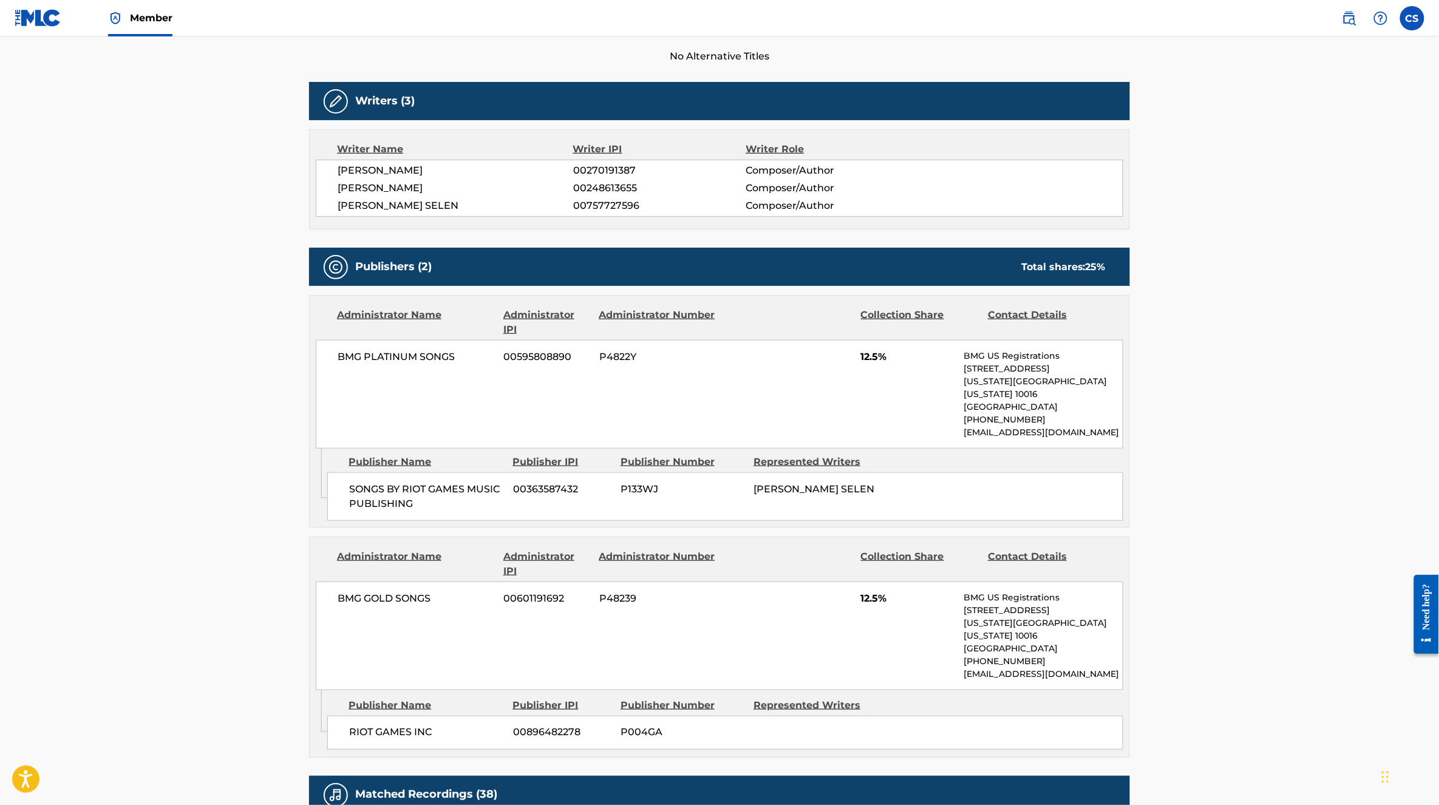
scroll to position [349, 0]
